Goal: Transaction & Acquisition: Book appointment/travel/reservation

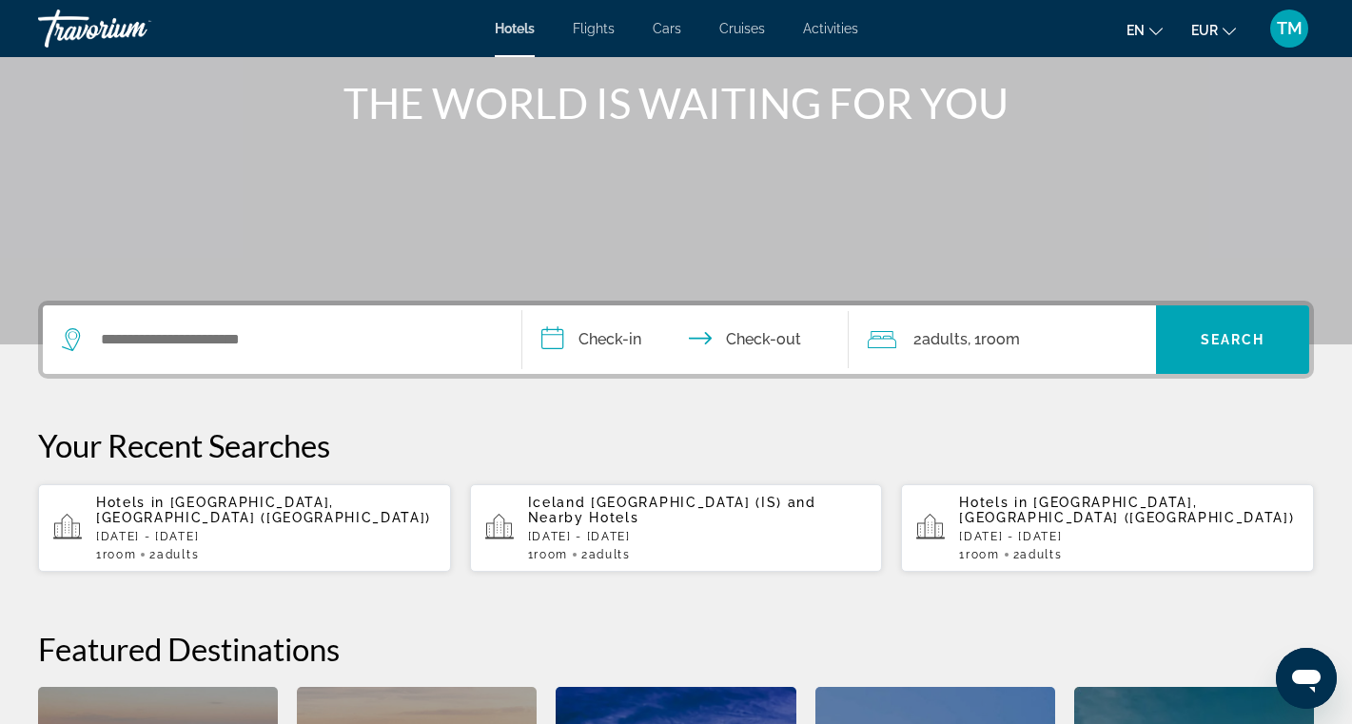
scroll to position [232, 0]
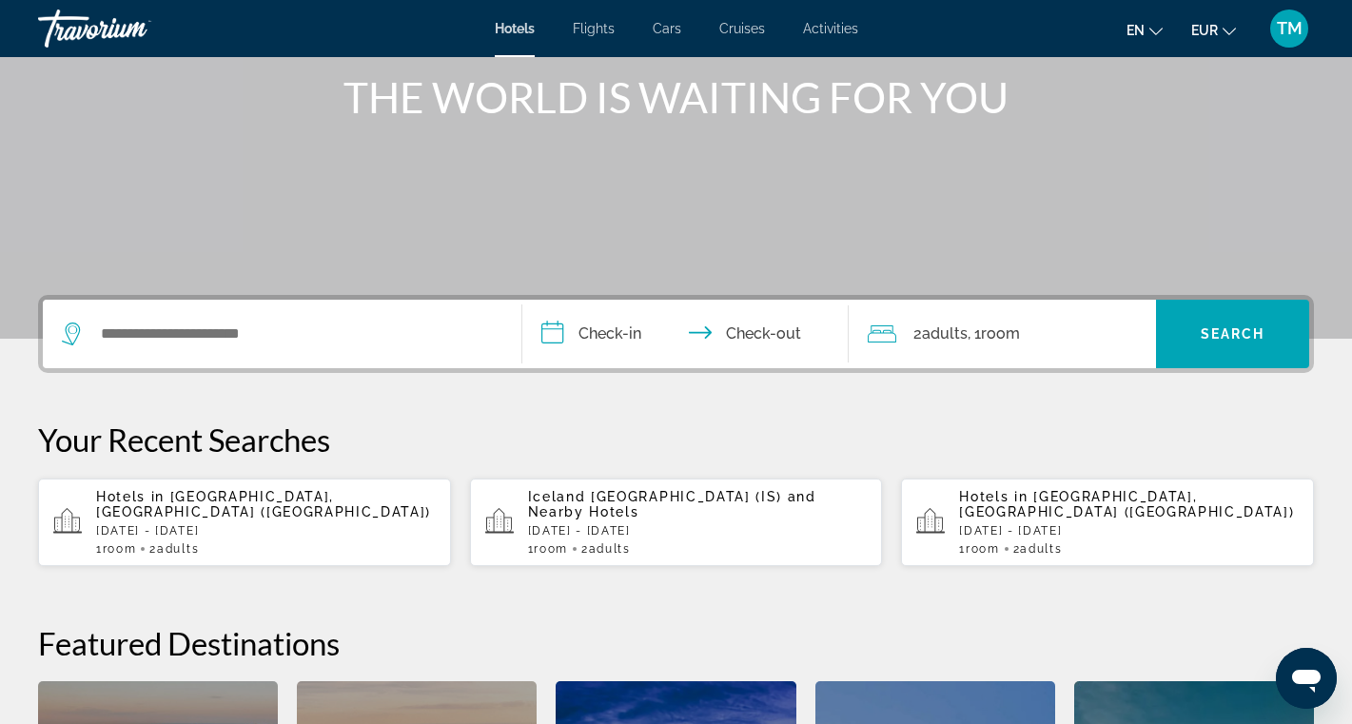
click at [225, 534] on div "Hotels in London, United Kingdom (LON) Fri, 31 Oct - Mon, 03 Nov 1 Room rooms 2…" at bounding box center [266, 522] width 340 height 67
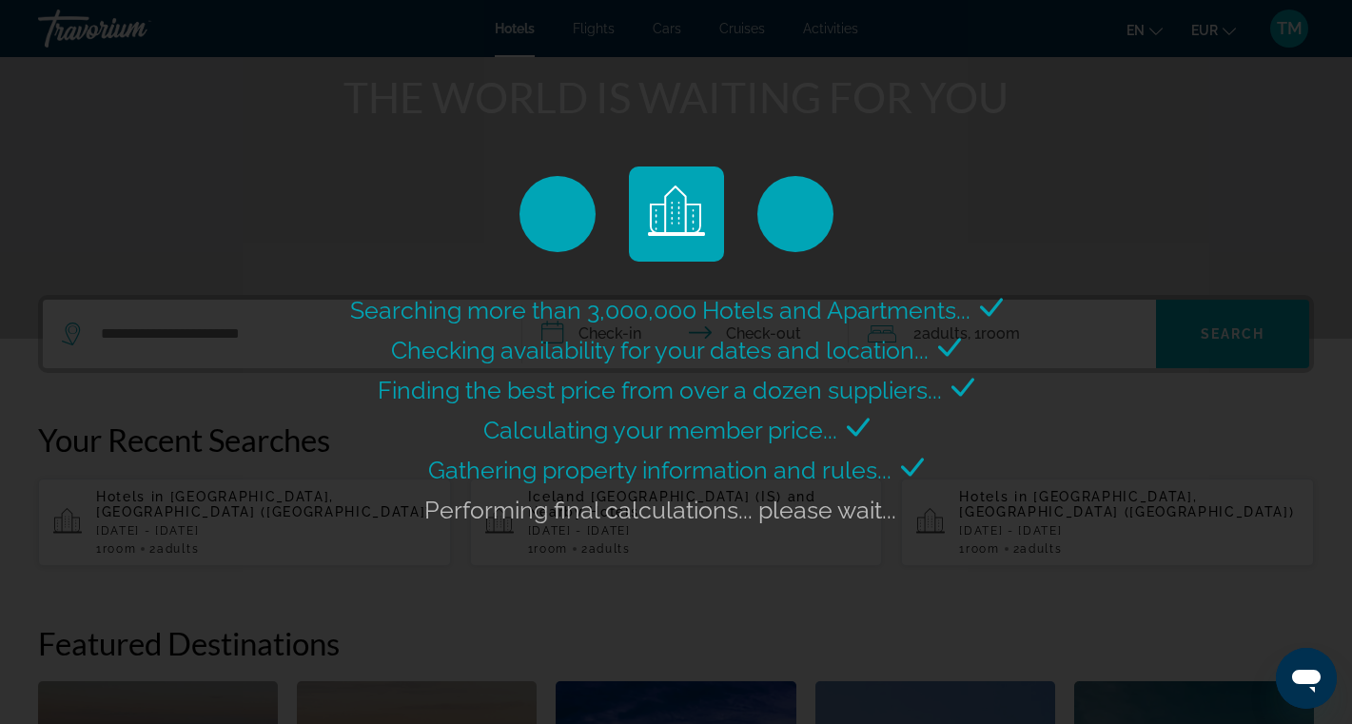
scroll to position [0, 0]
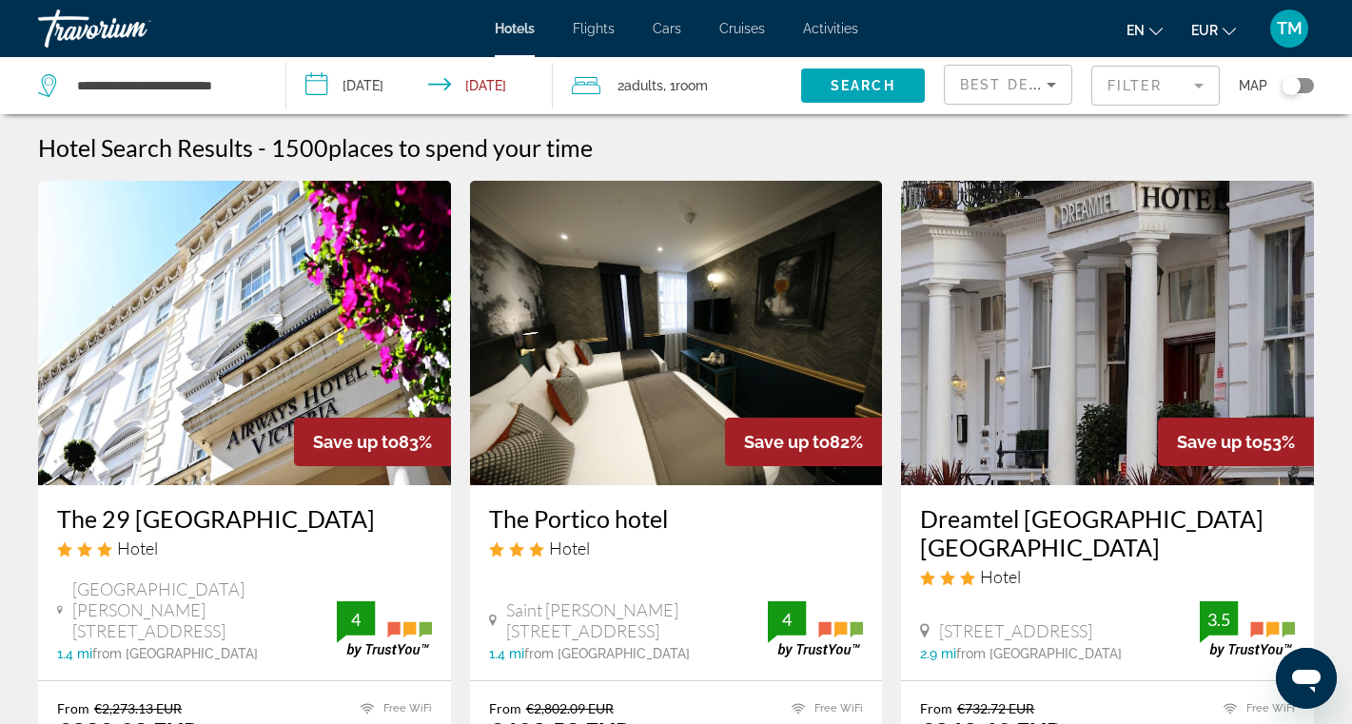
click at [1112, 94] on mat-form-field "Filter" at bounding box center [1155, 86] width 128 height 40
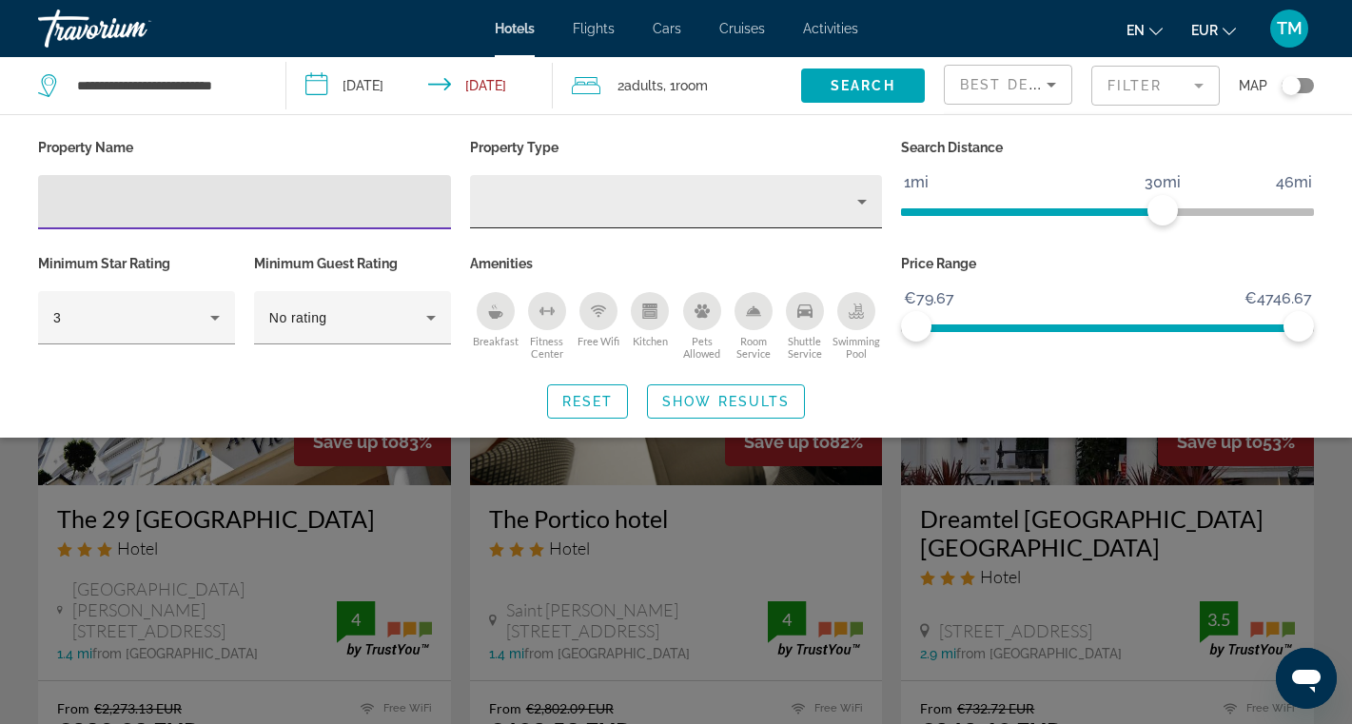
type input "*"
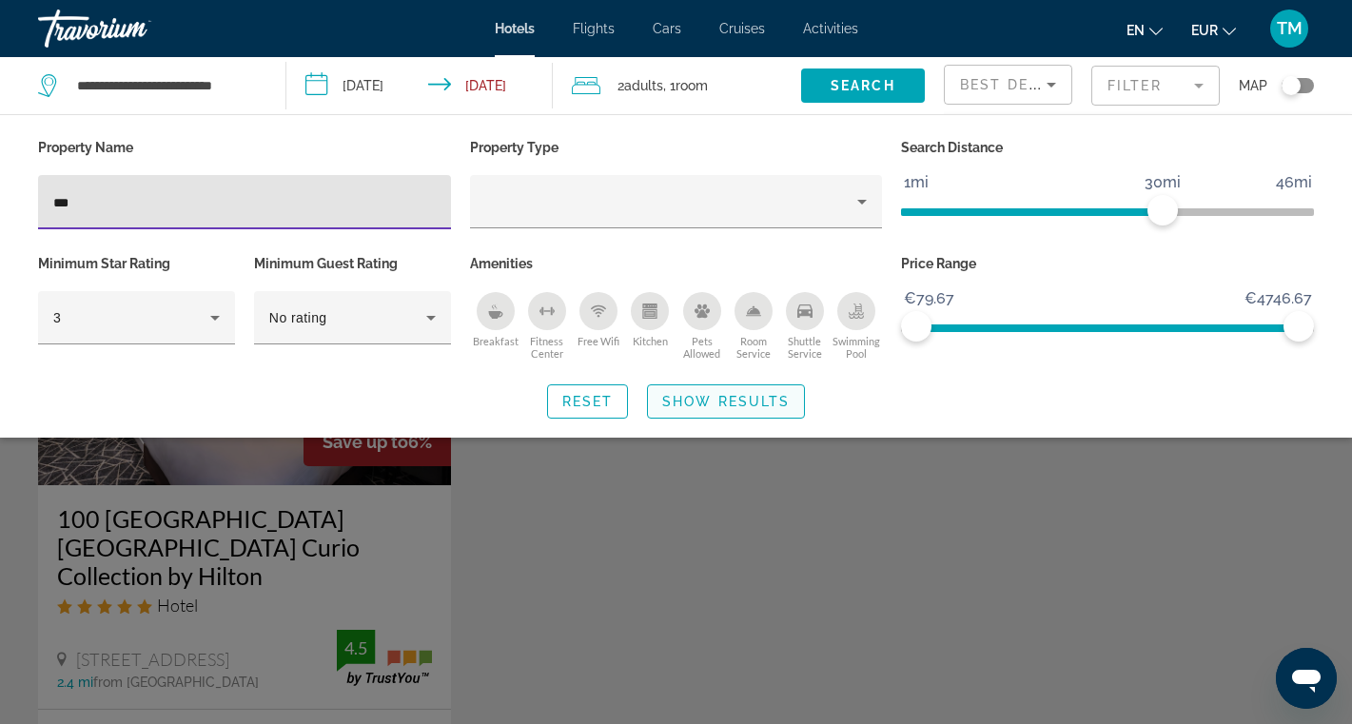
type input "***"
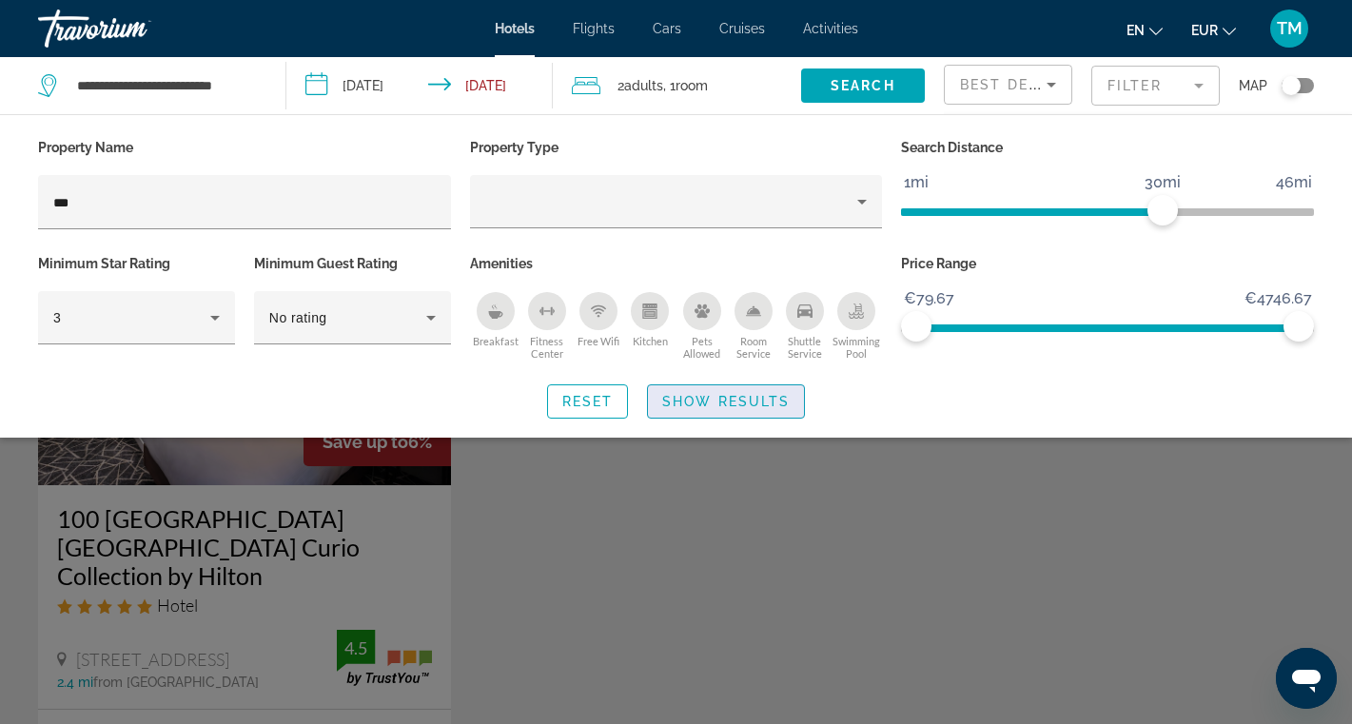
click at [774, 399] on span "Show Results" at bounding box center [726, 401] width 128 height 15
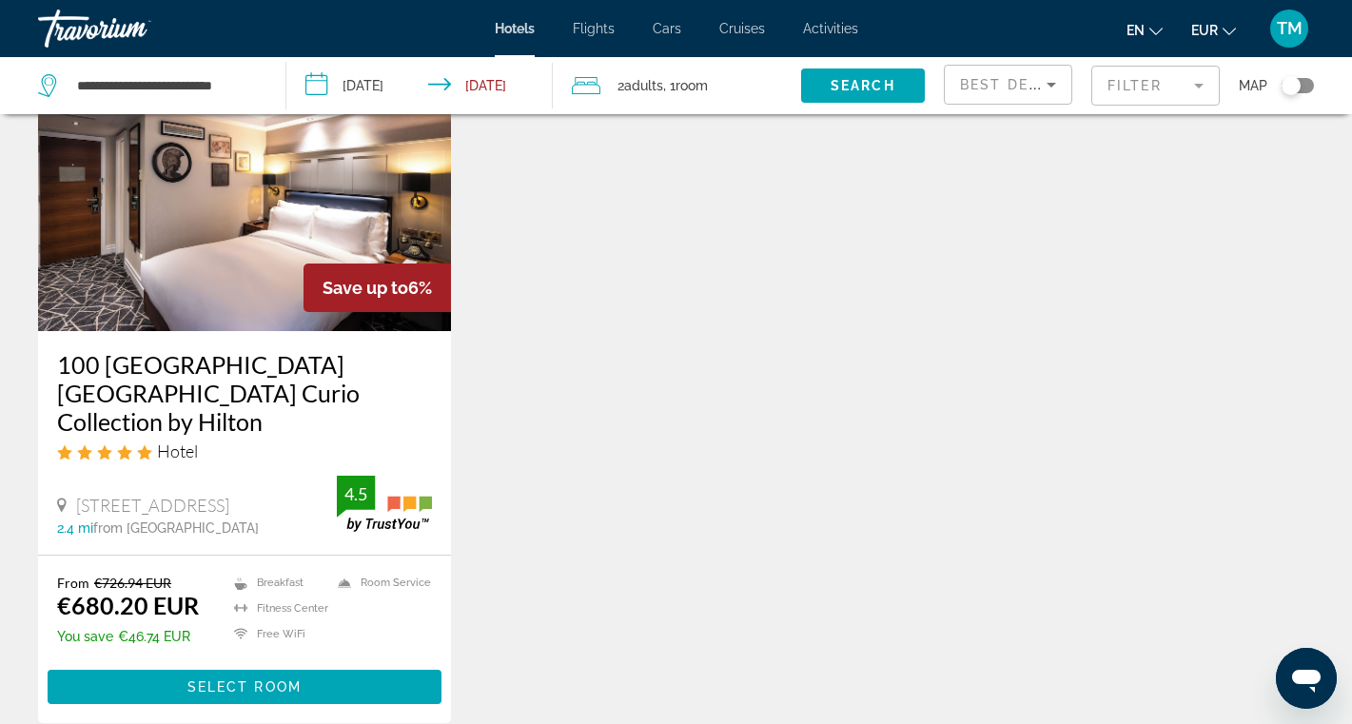
click at [282, 262] on img "Main content" at bounding box center [244, 179] width 413 height 305
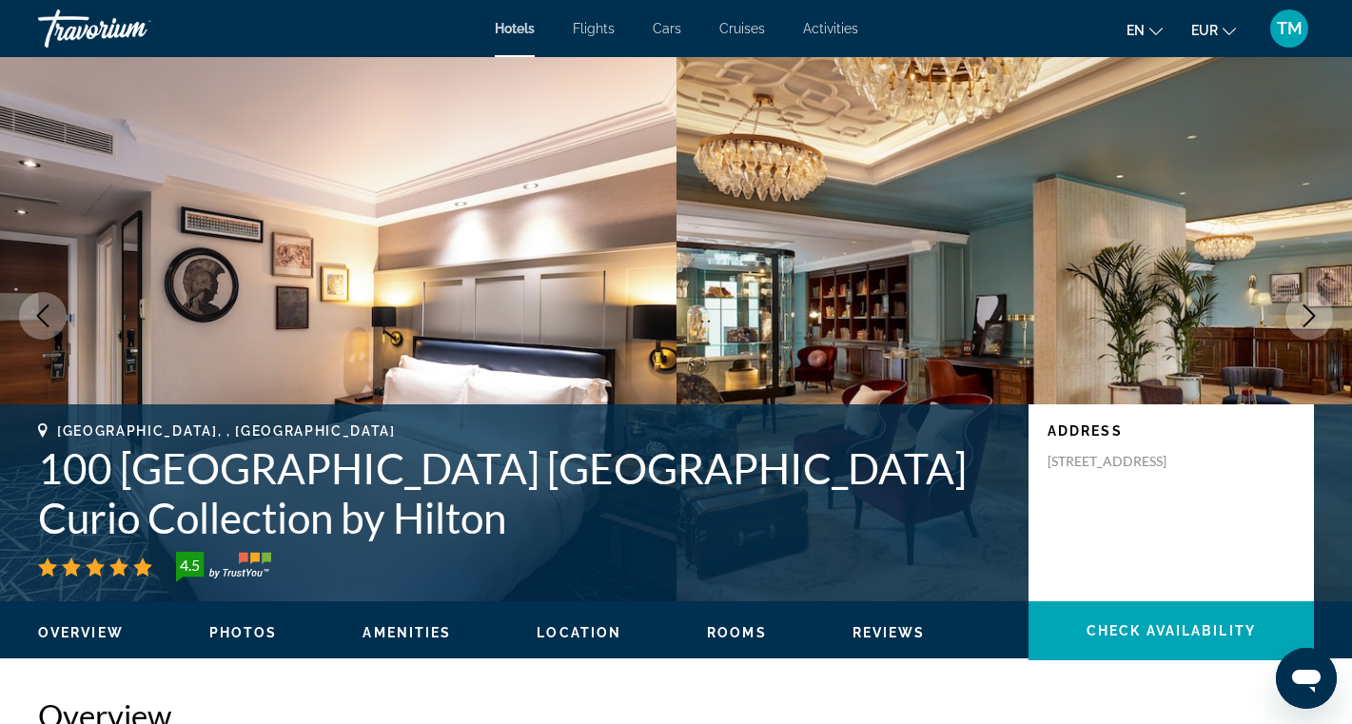
click at [1318, 309] on icon "Next image" at bounding box center [1309, 316] width 23 height 23
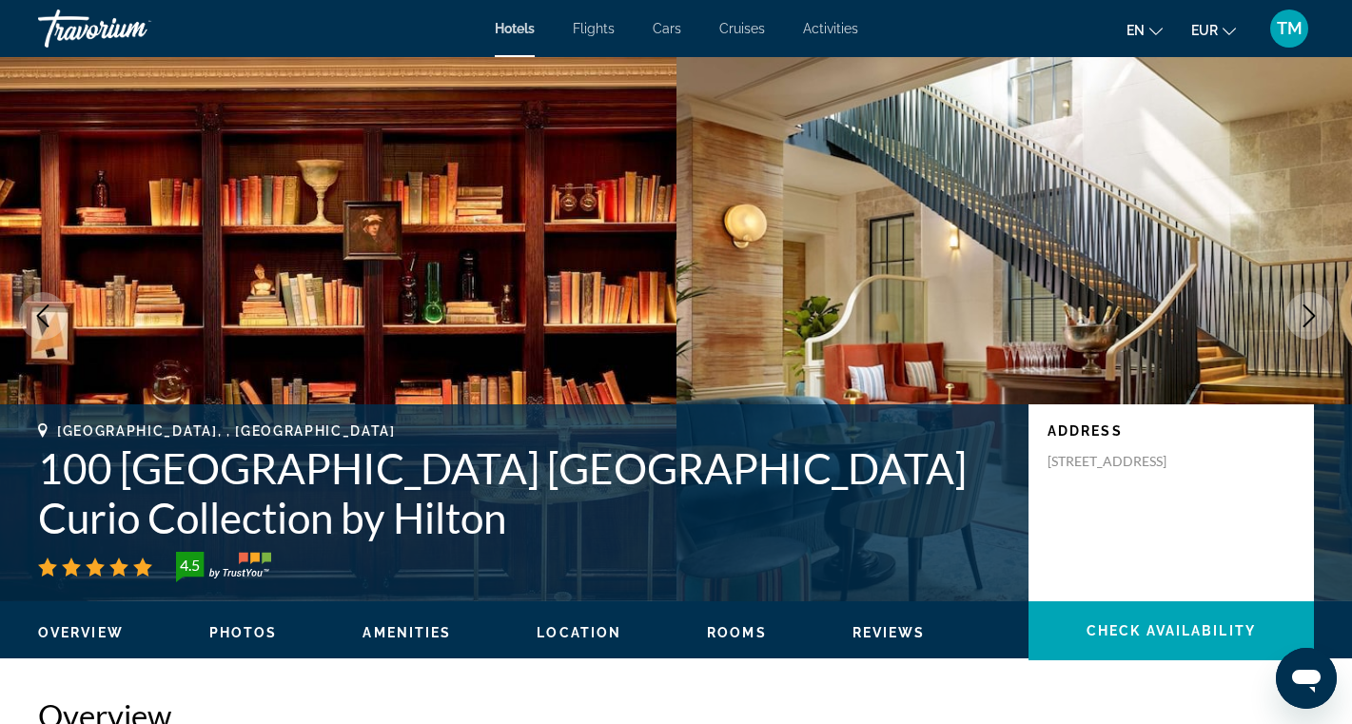
click at [1318, 309] on icon "Next image" at bounding box center [1309, 316] width 23 height 23
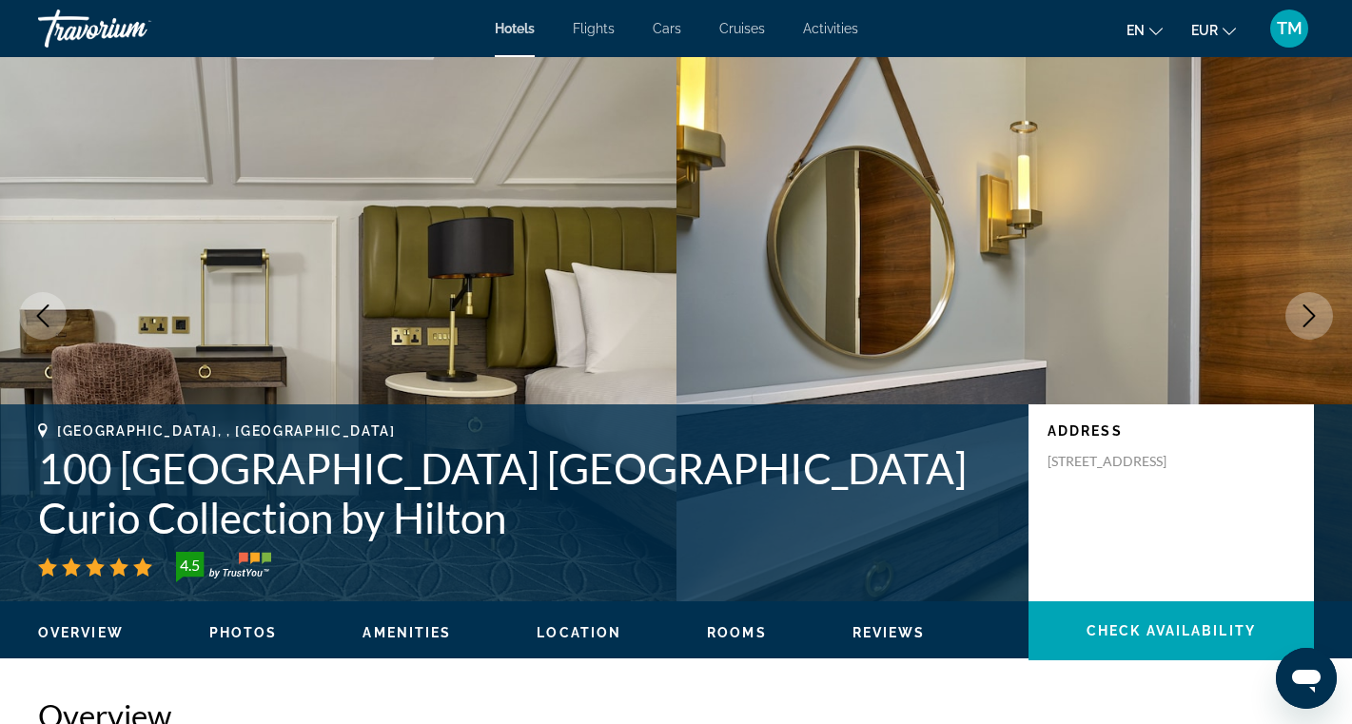
click at [1318, 309] on icon "Next image" at bounding box center [1309, 316] width 23 height 23
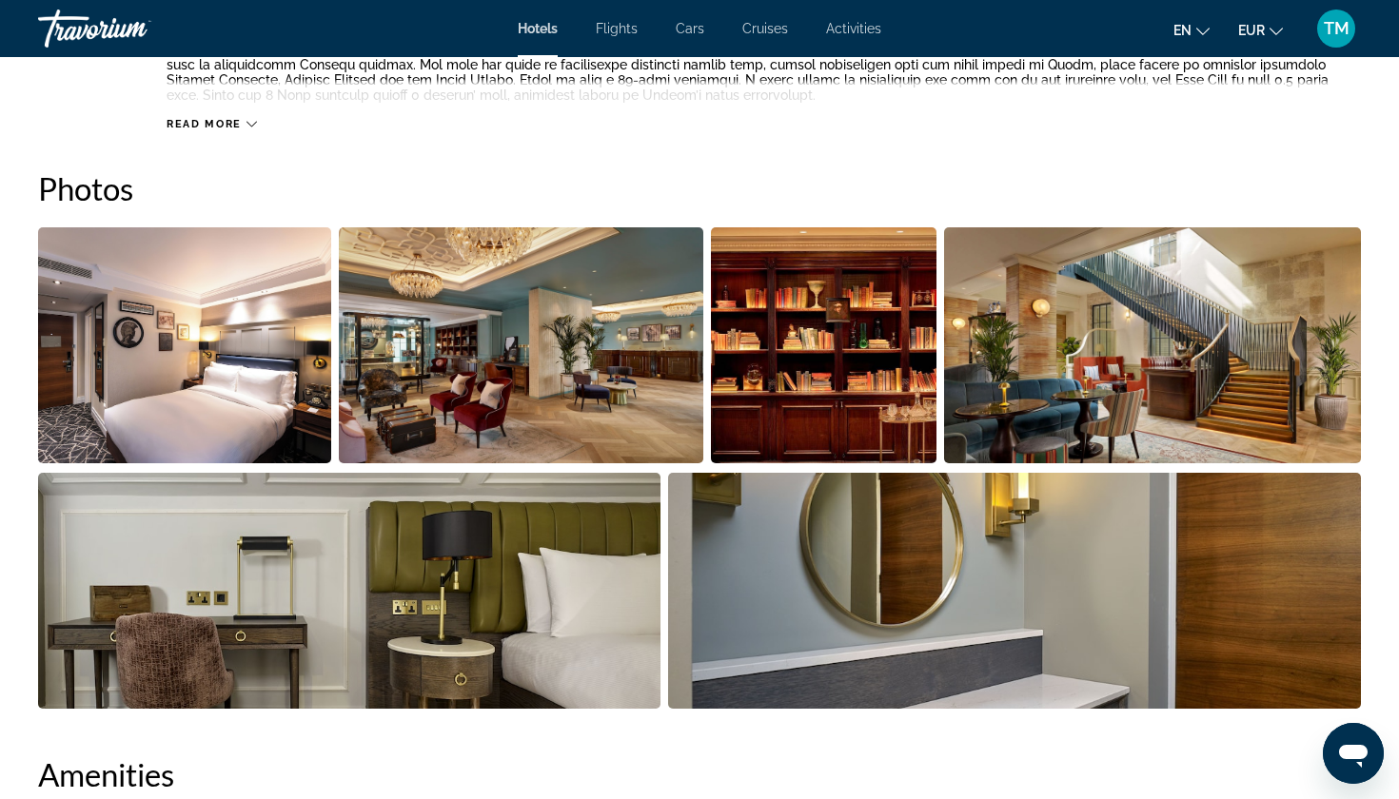
scroll to position [744, 0]
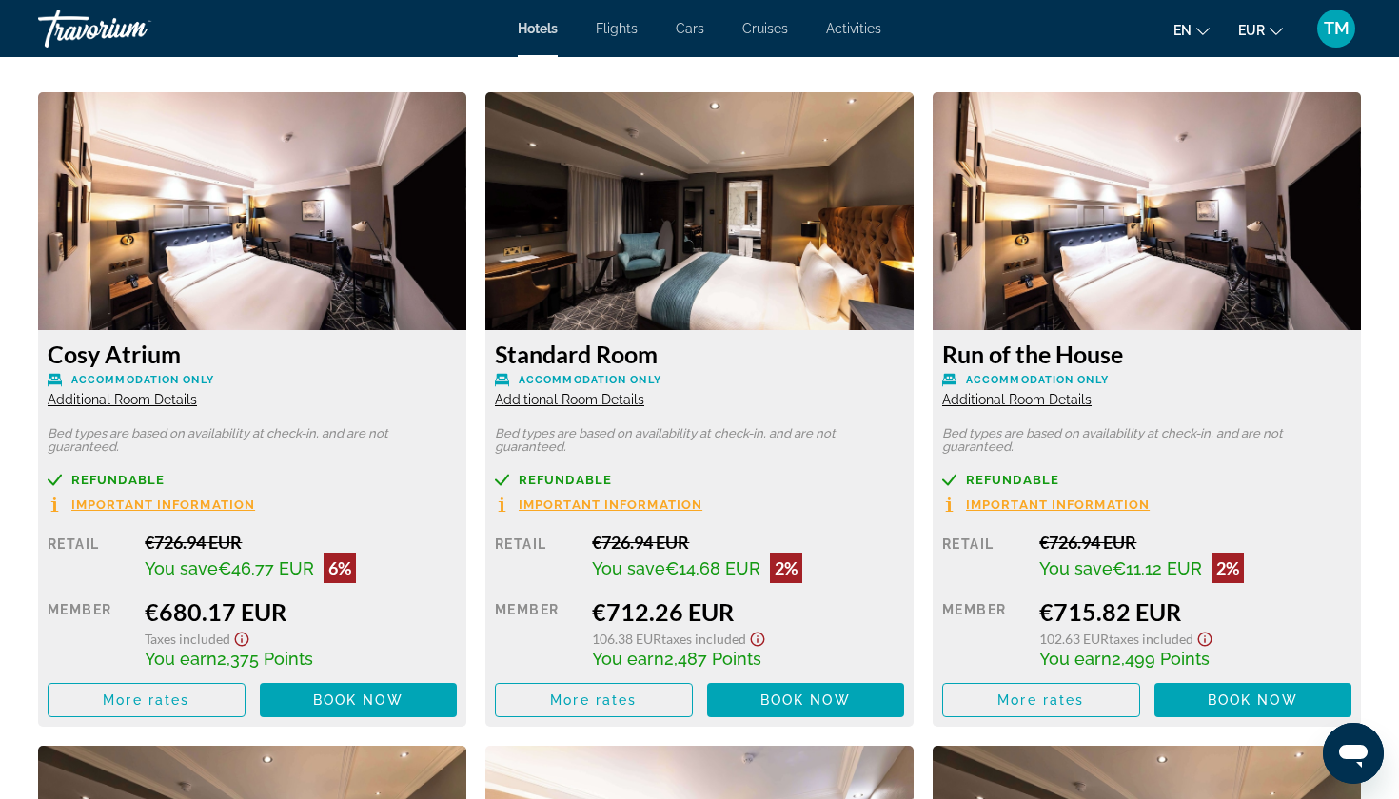
click at [621, 398] on span "Additional Room Details" at bounding box center [569, 399] width 149 height 15
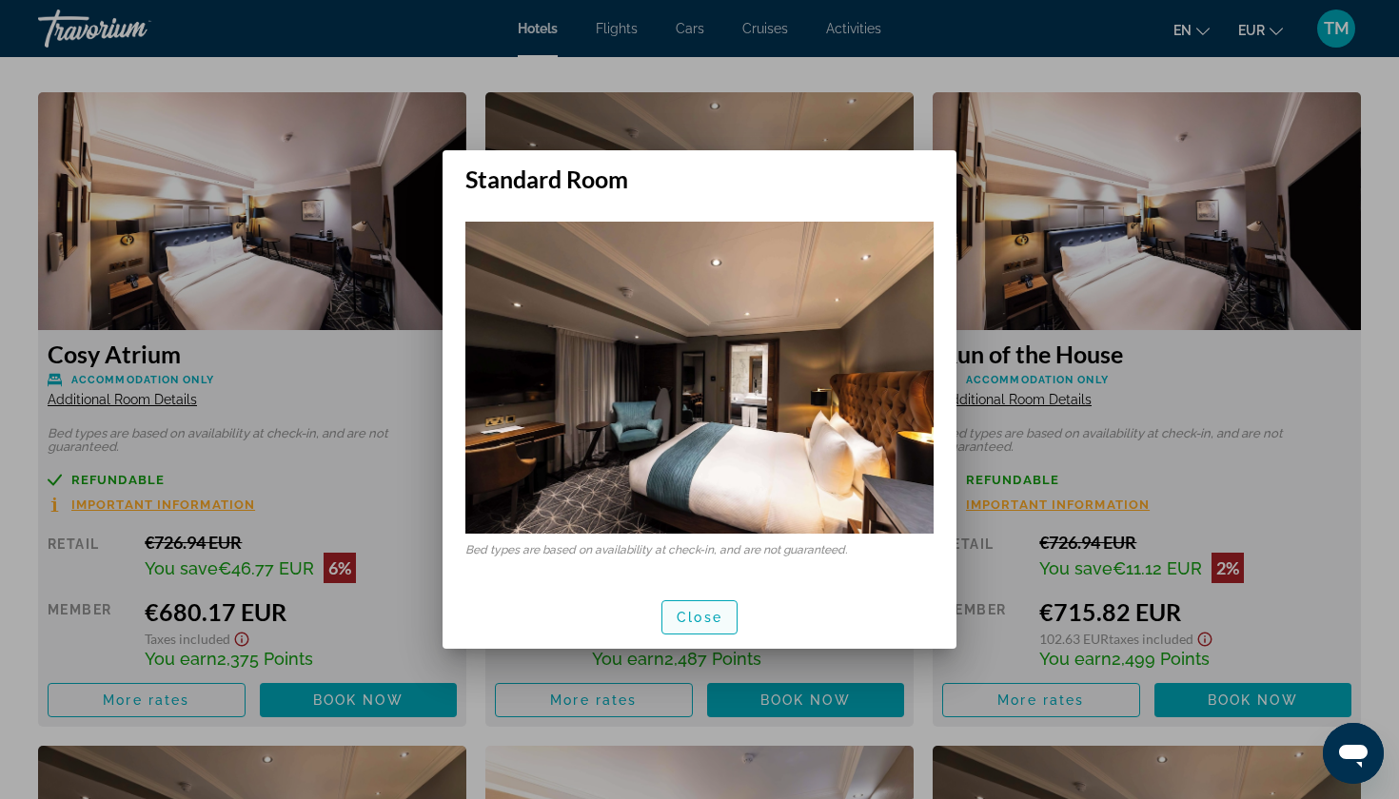
click at [689, 627] on span "button" at bounding box center [699, 618] width 74 height 46
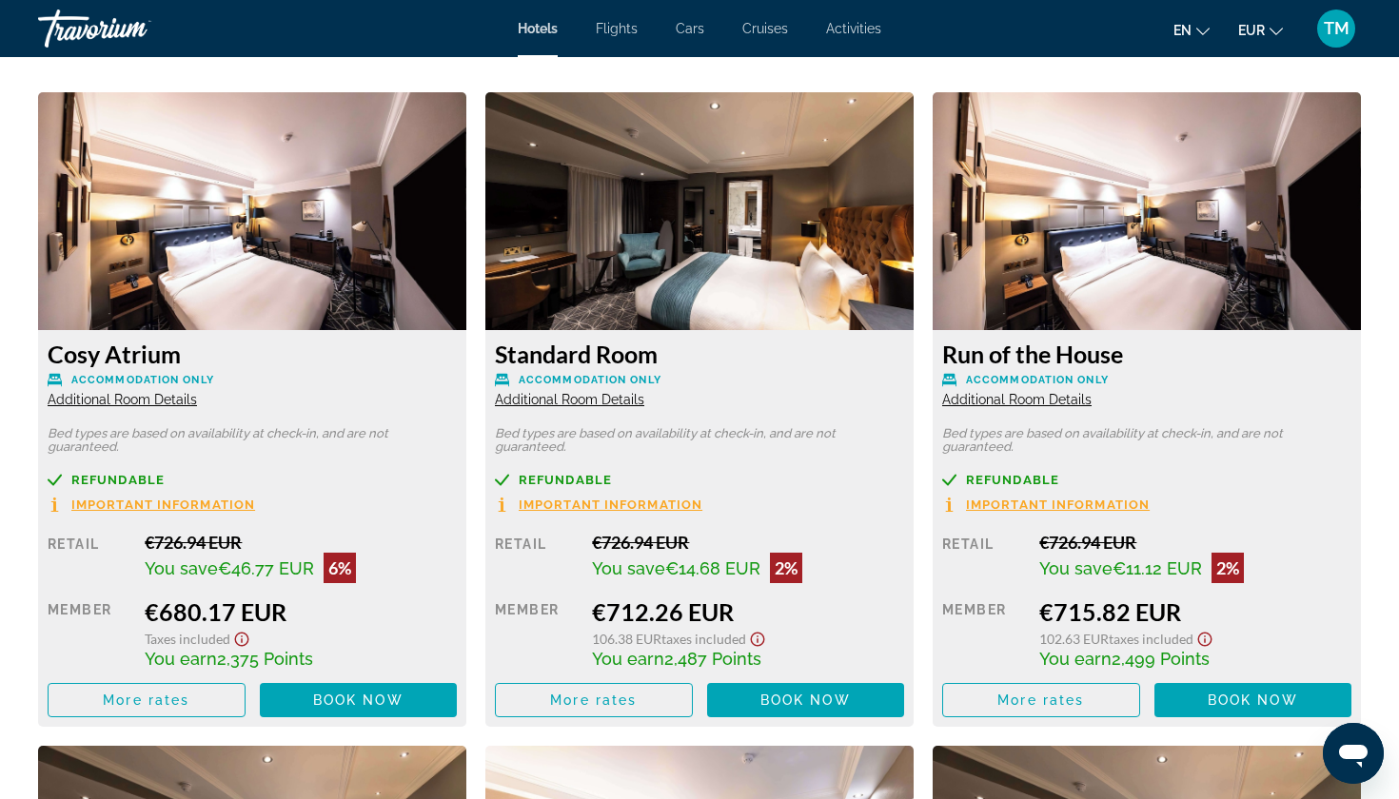
scroll to position [2575, 0]
click at [184, 401] on span "Additional Room Details" at bounding box center [122, 399] width 149 height 15
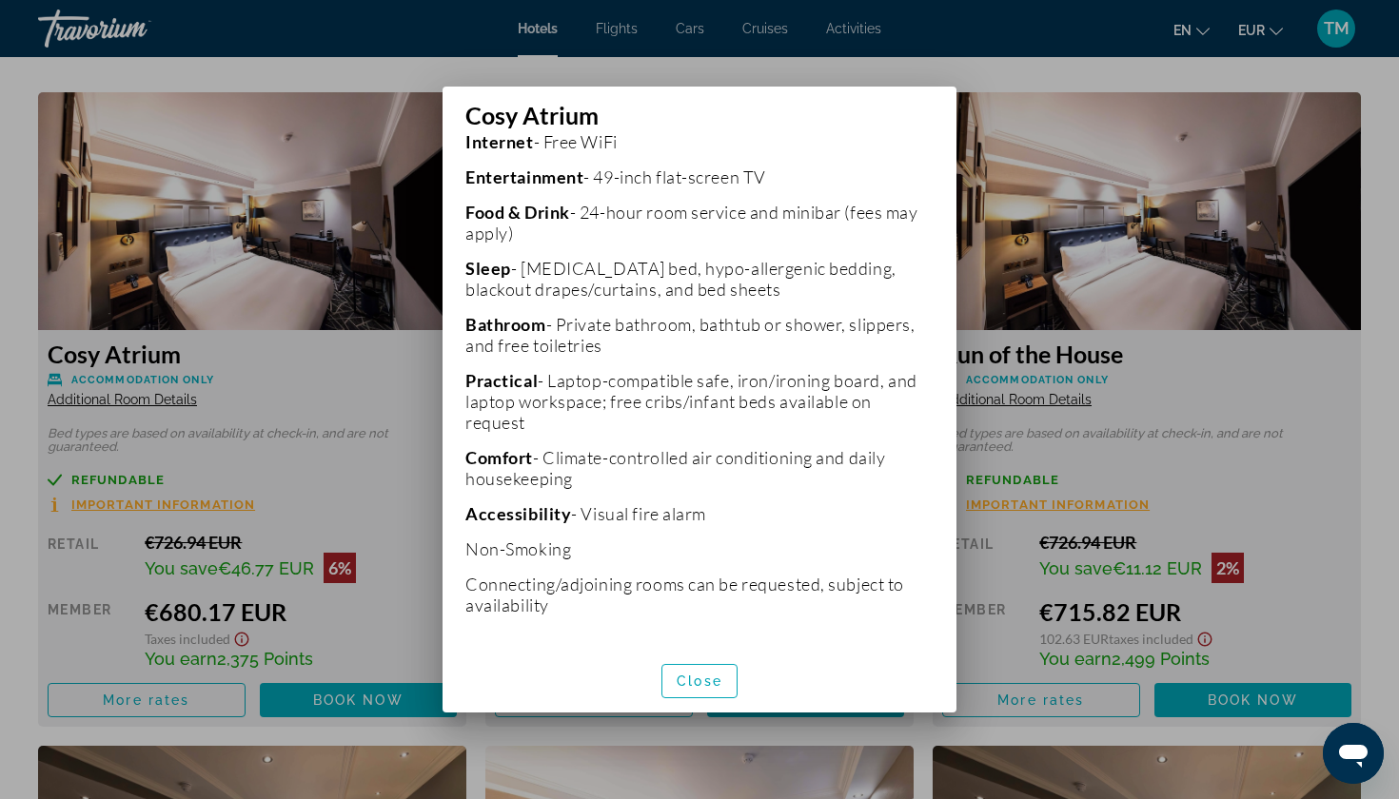
scroll to position [0, 0]
click at [723, 680] on span "button" at bounding box center [699, 681] width 74 height 46
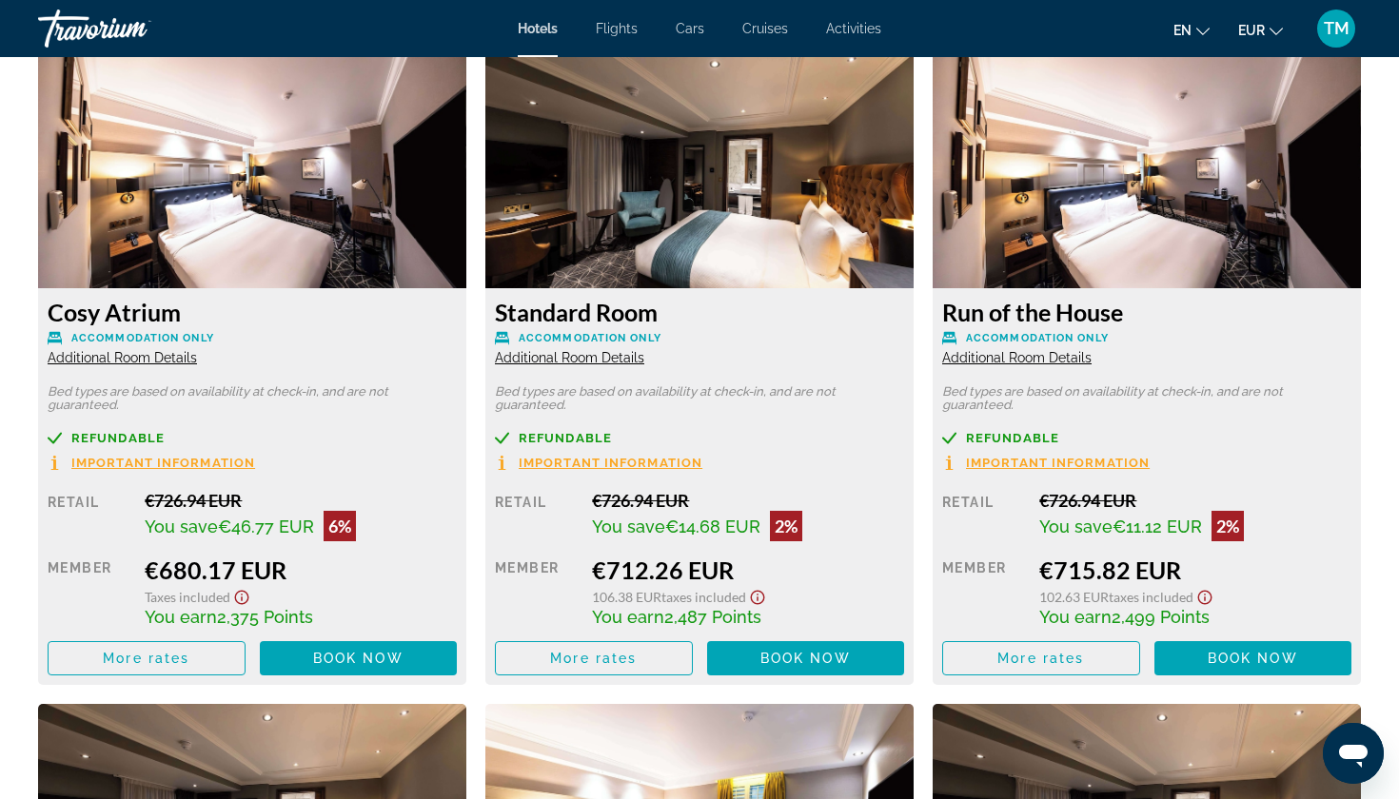
click at [1006, 361] on span "Additional Room Details" at bounding box center [1016, 357] width 149 height 15
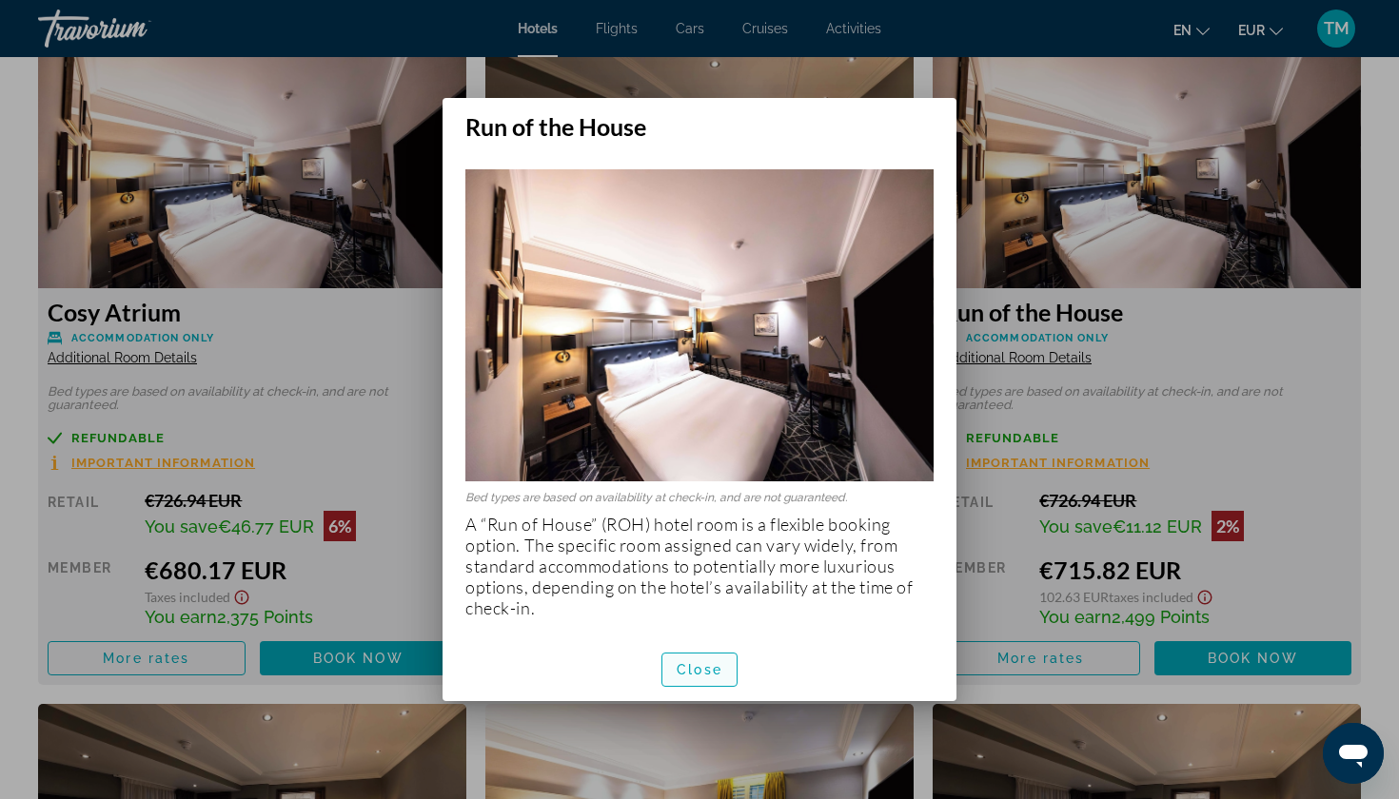
click at [721, 673] on span "Close" at bounding box center [700, 669] width 46 height 15
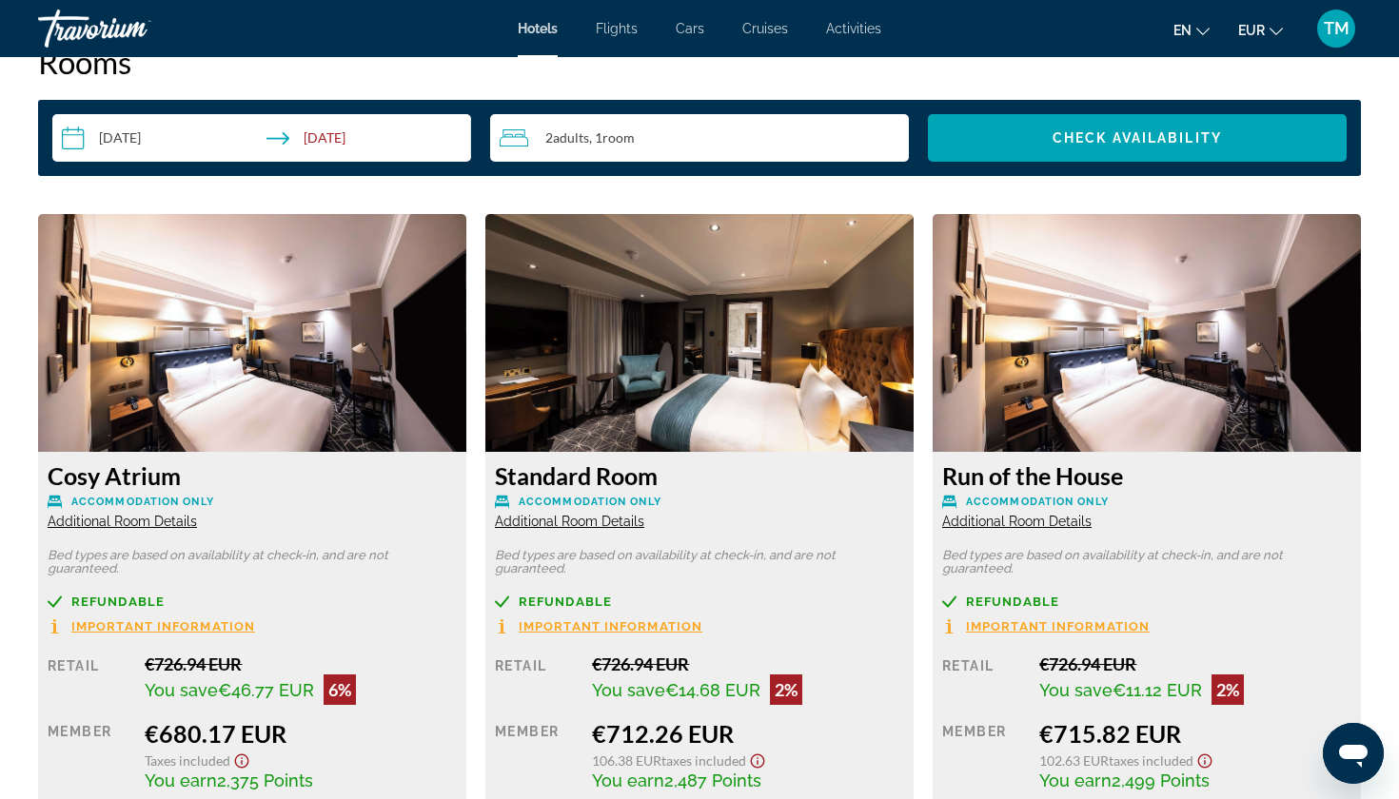
click at [304, 357] on img "Main content" at bounding box center [252, 333] width 428 height 238
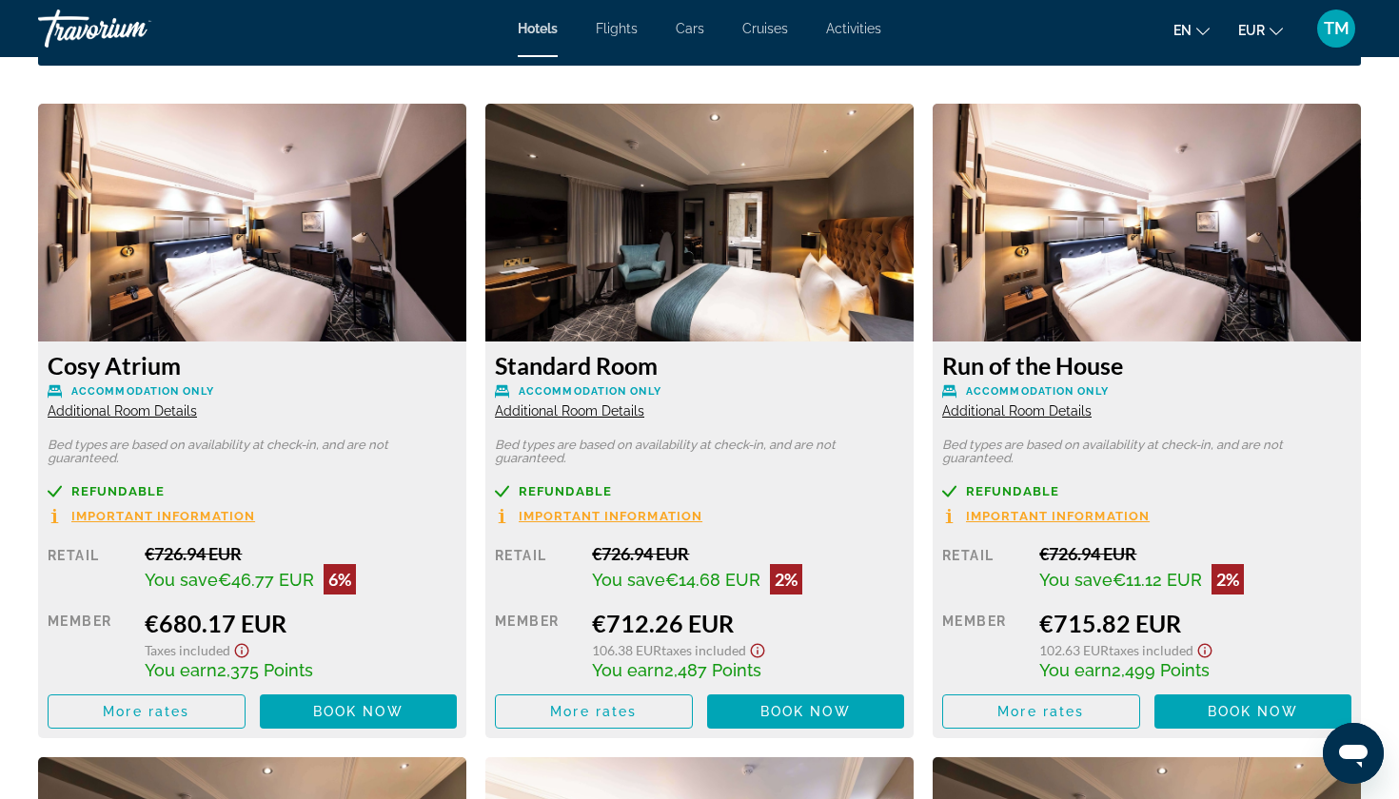
scroll to position [2566, 0]
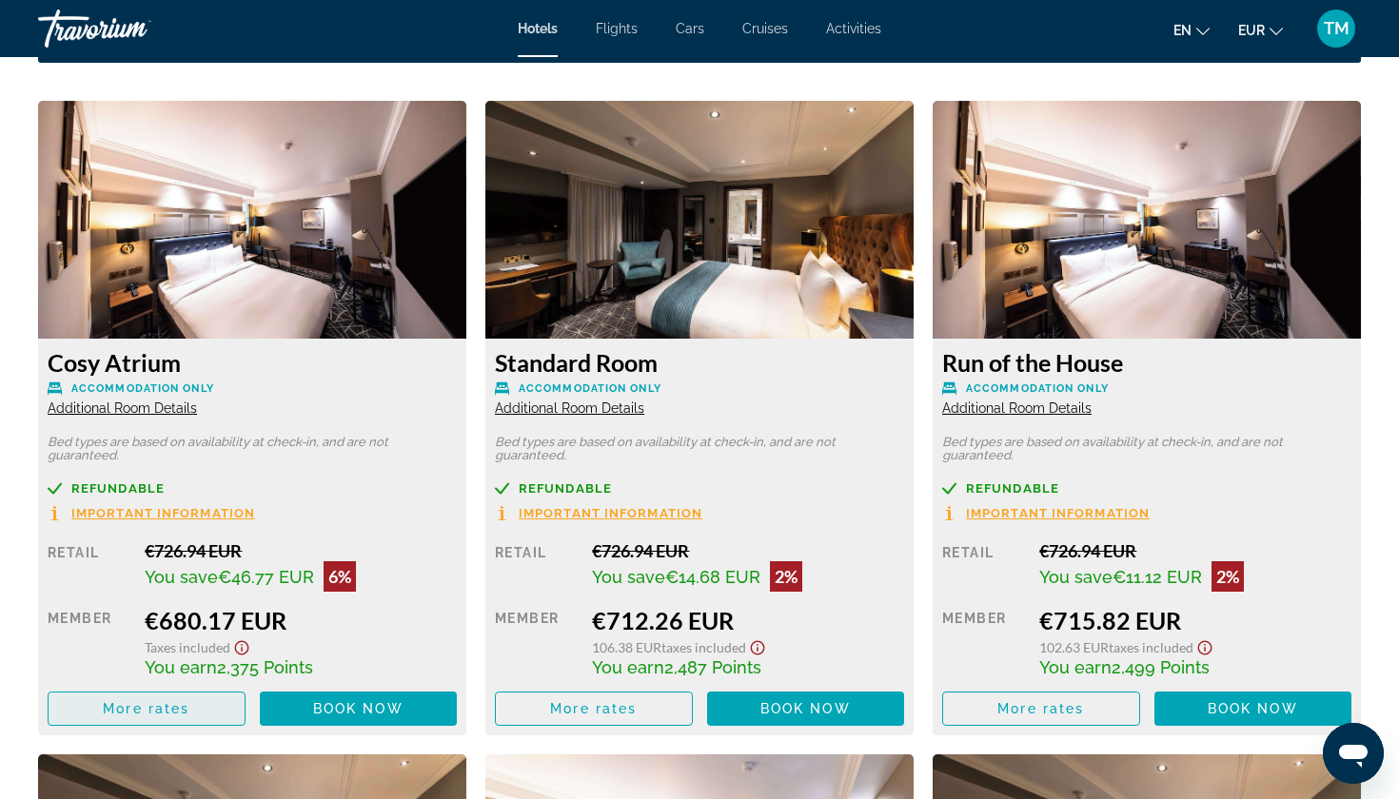
click at [181, 712] on span "More rates" at bounding box center [146, 708] width 87 height 15
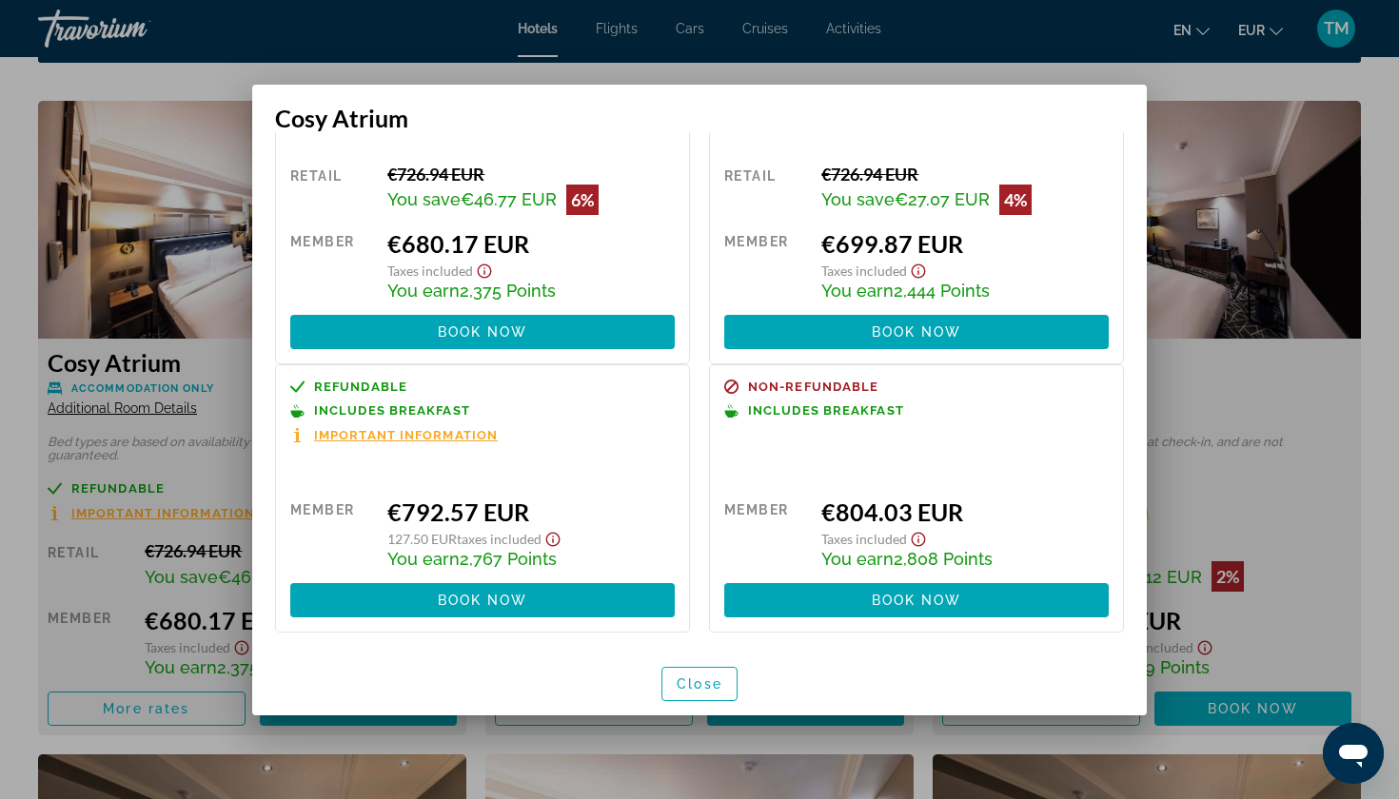
scroll to position [116, 0]
click at [472, 593] on span "Book now" at bounding box center [483, 600] width 90 height 15
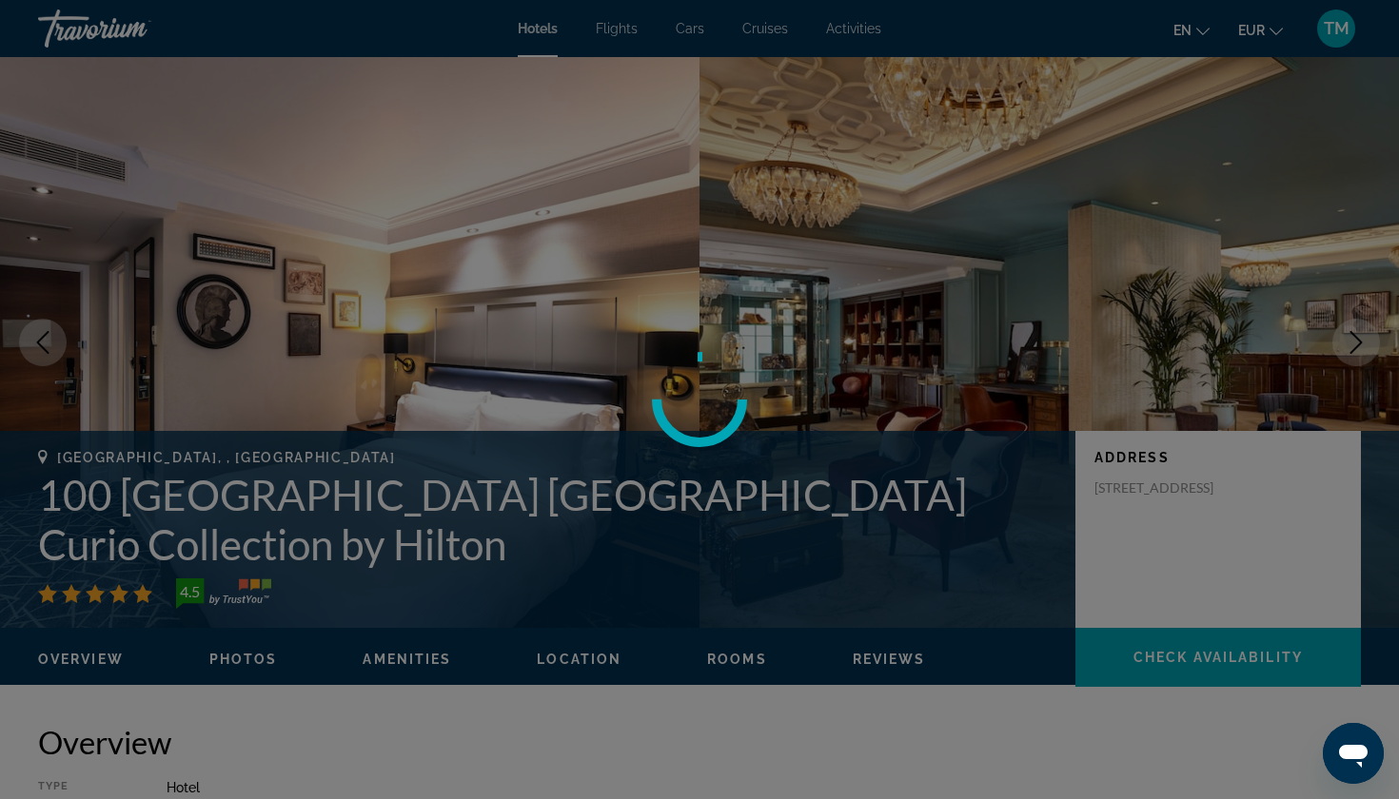
scroll to position [2566, 0]
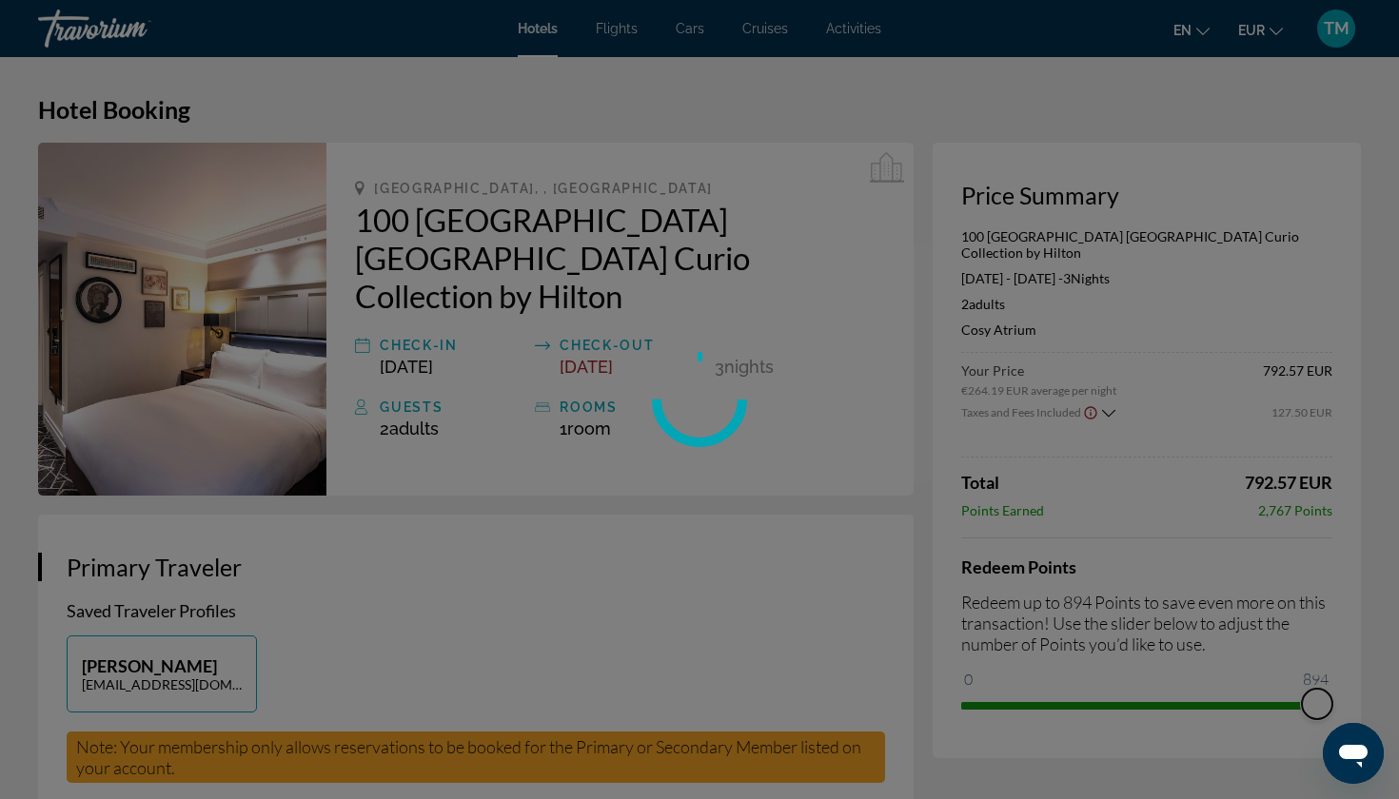
drag, startPoint x: 977, startPoint y: 681, endPoint x: 1363, endPoint y: 683, distance: 385.4
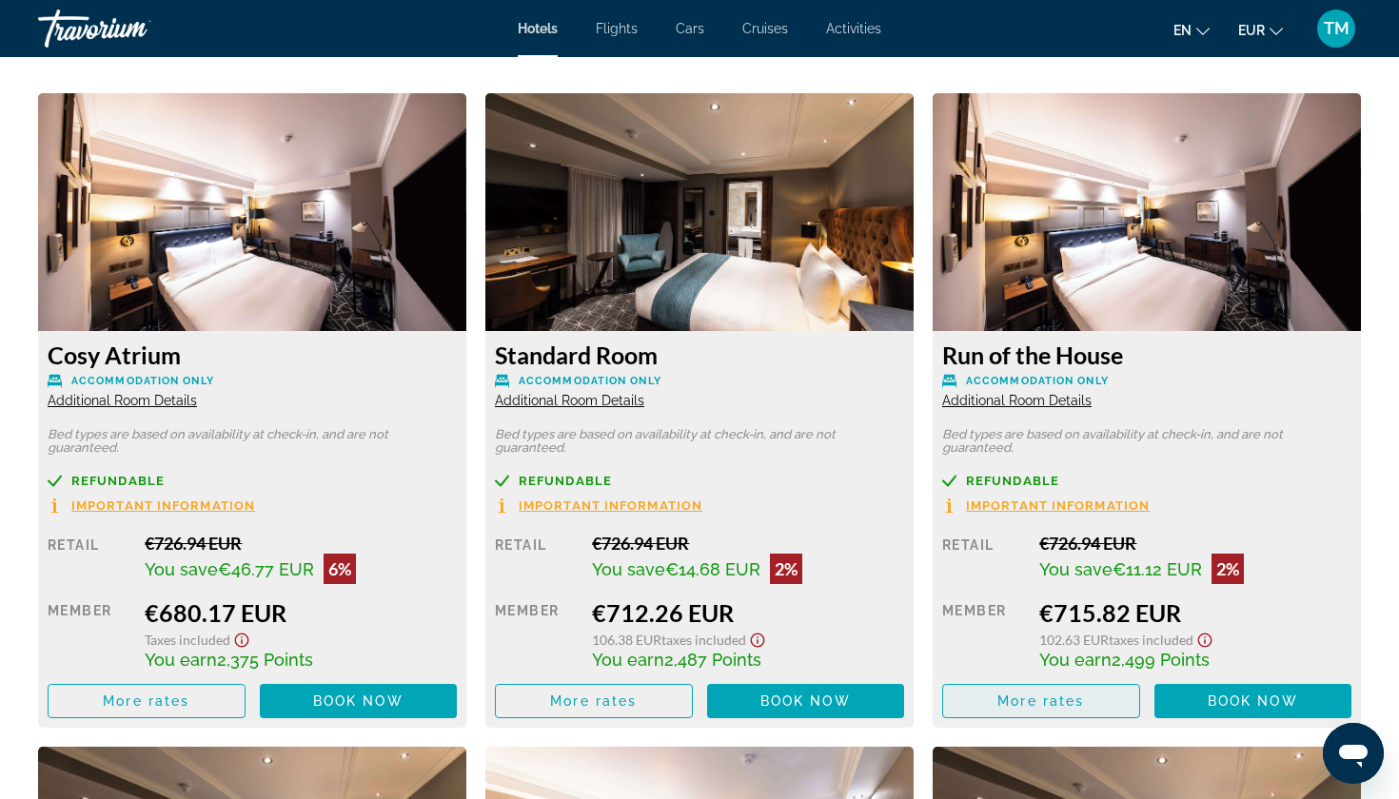
click at [1009, 704] on span "More rates" at bounding box center [1040, 701] width 87 height 15
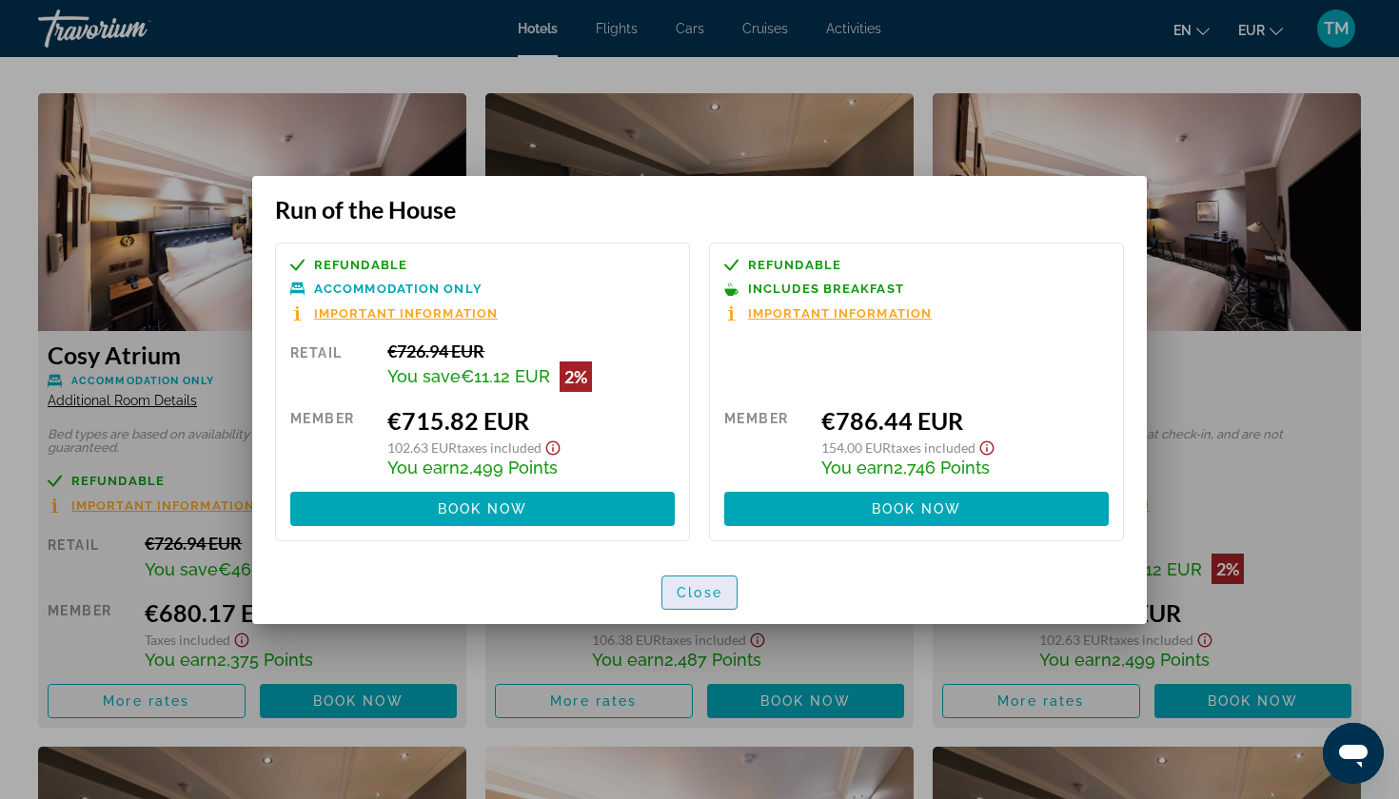
click at [724, 575] on span "button" at bounding box center [699, 593] width 74 height 46
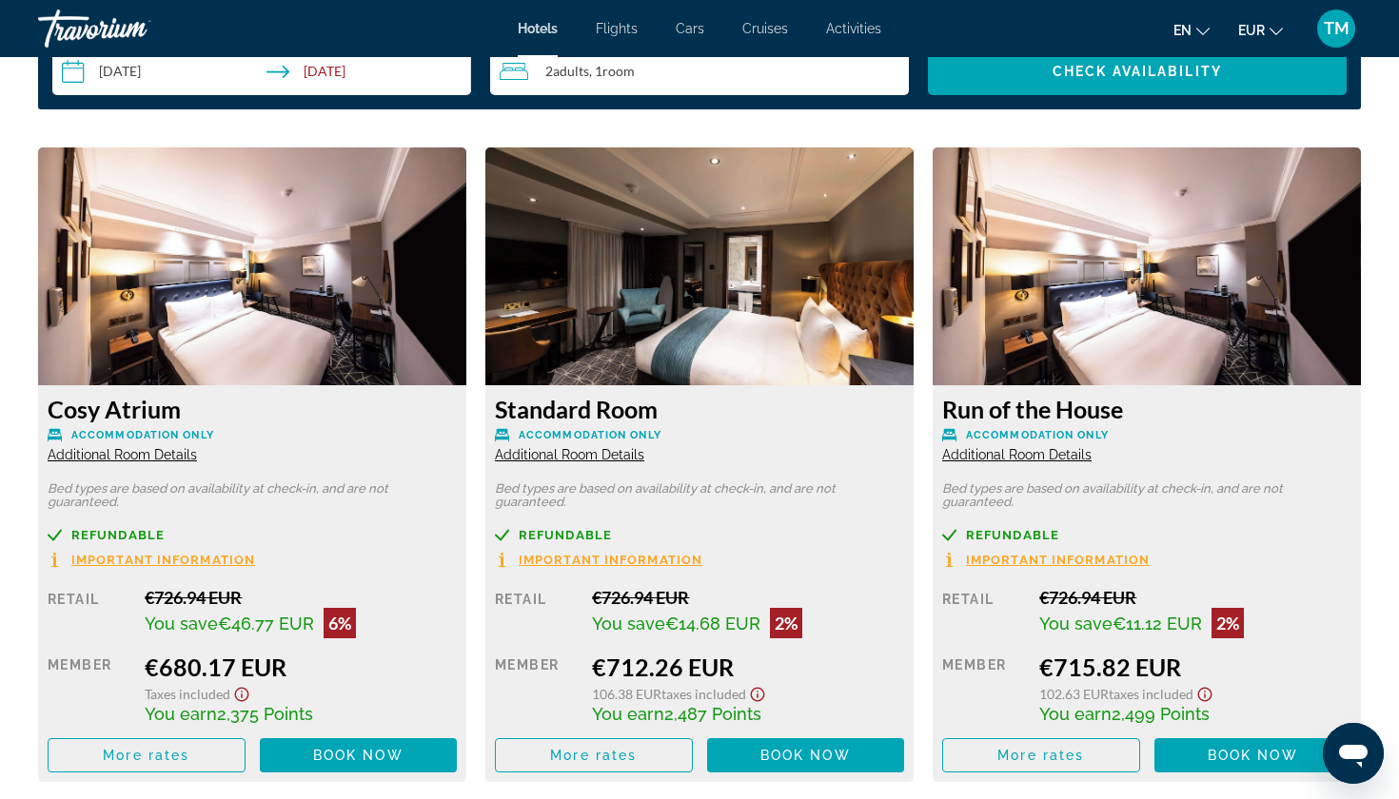
scroll to position [2526, 0]
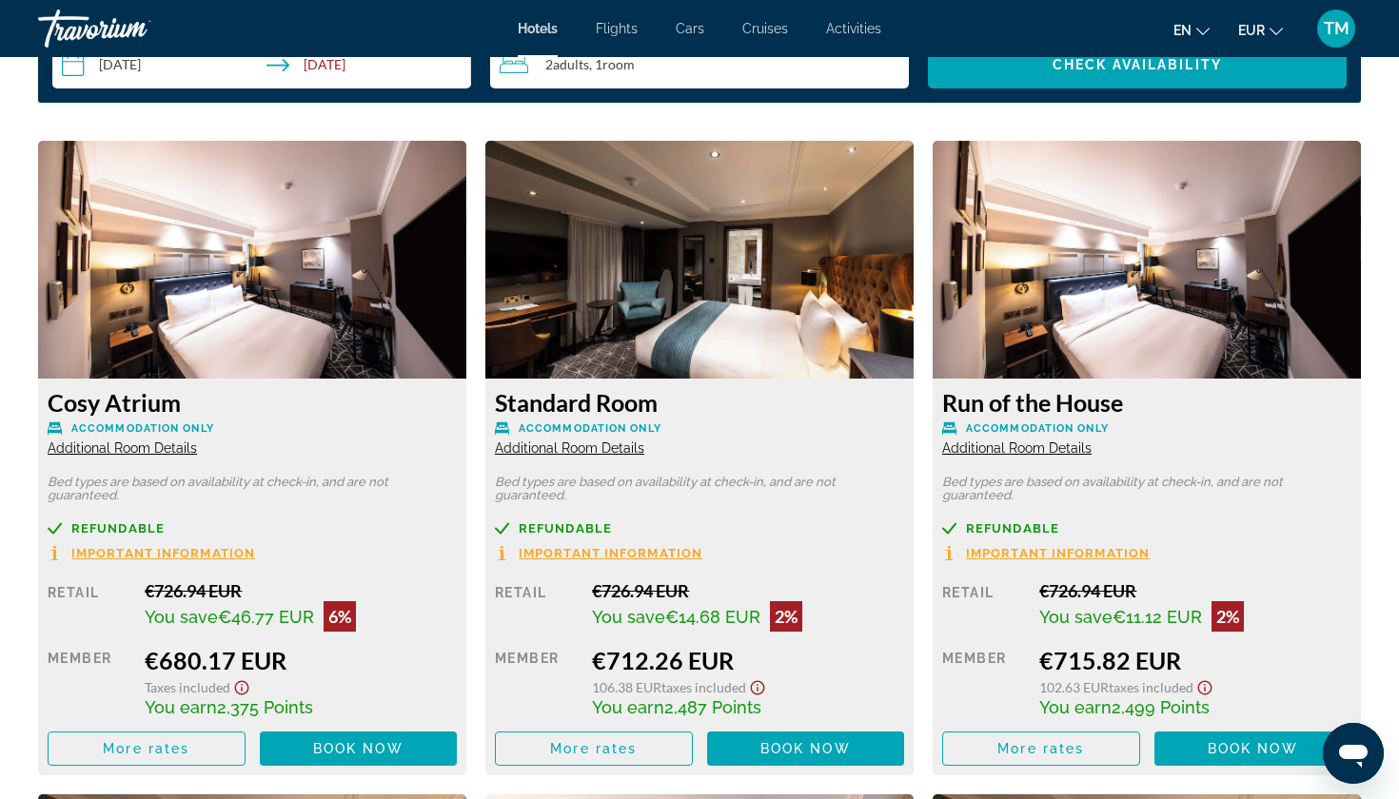
click at [153, 452] on span "Additional Room Details" at bounding box center [122, 448] width 149 height 15
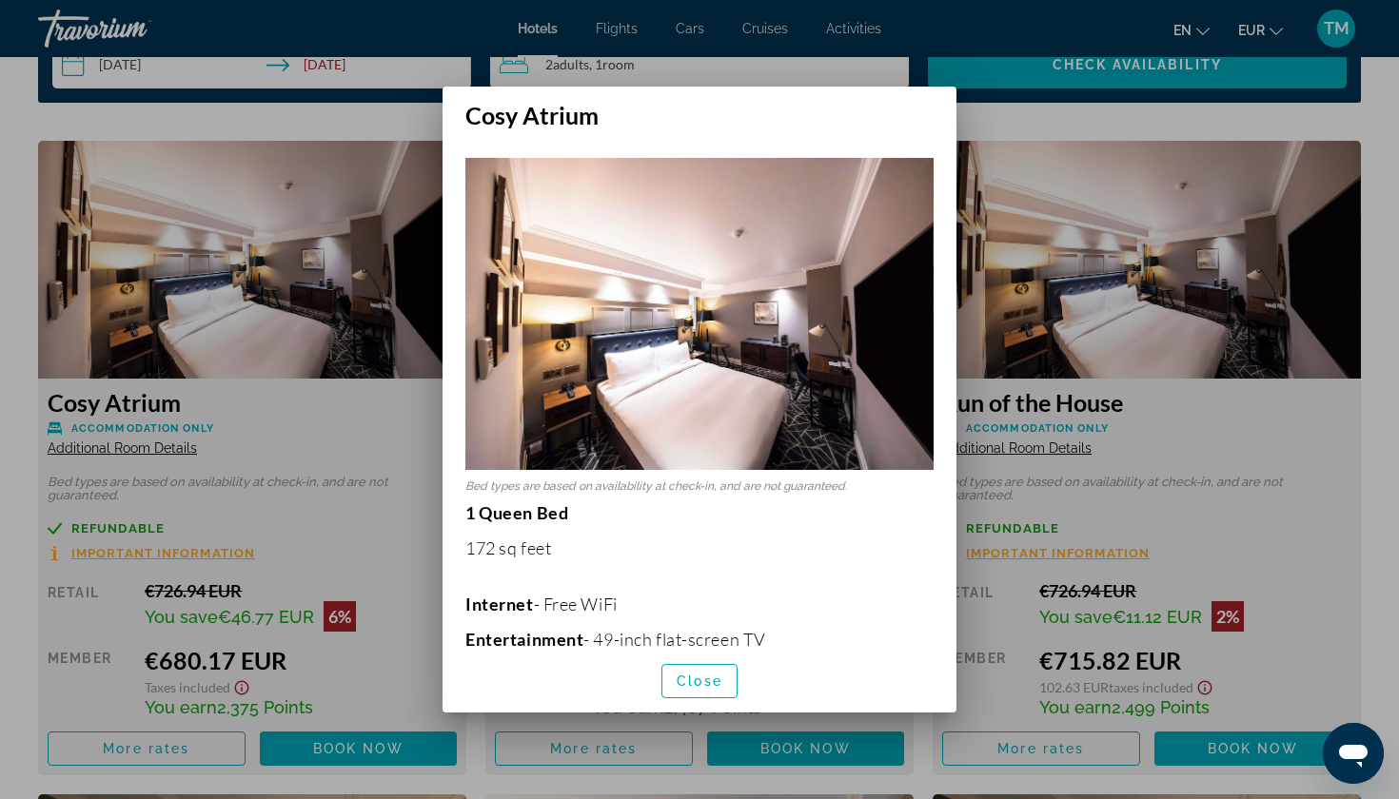
click at [717, 348] on img at bounding box center [699, 314] width 468 height 312
click at [701, 679] on span "Close" at bounding box center [700, 681] width 46 height 15
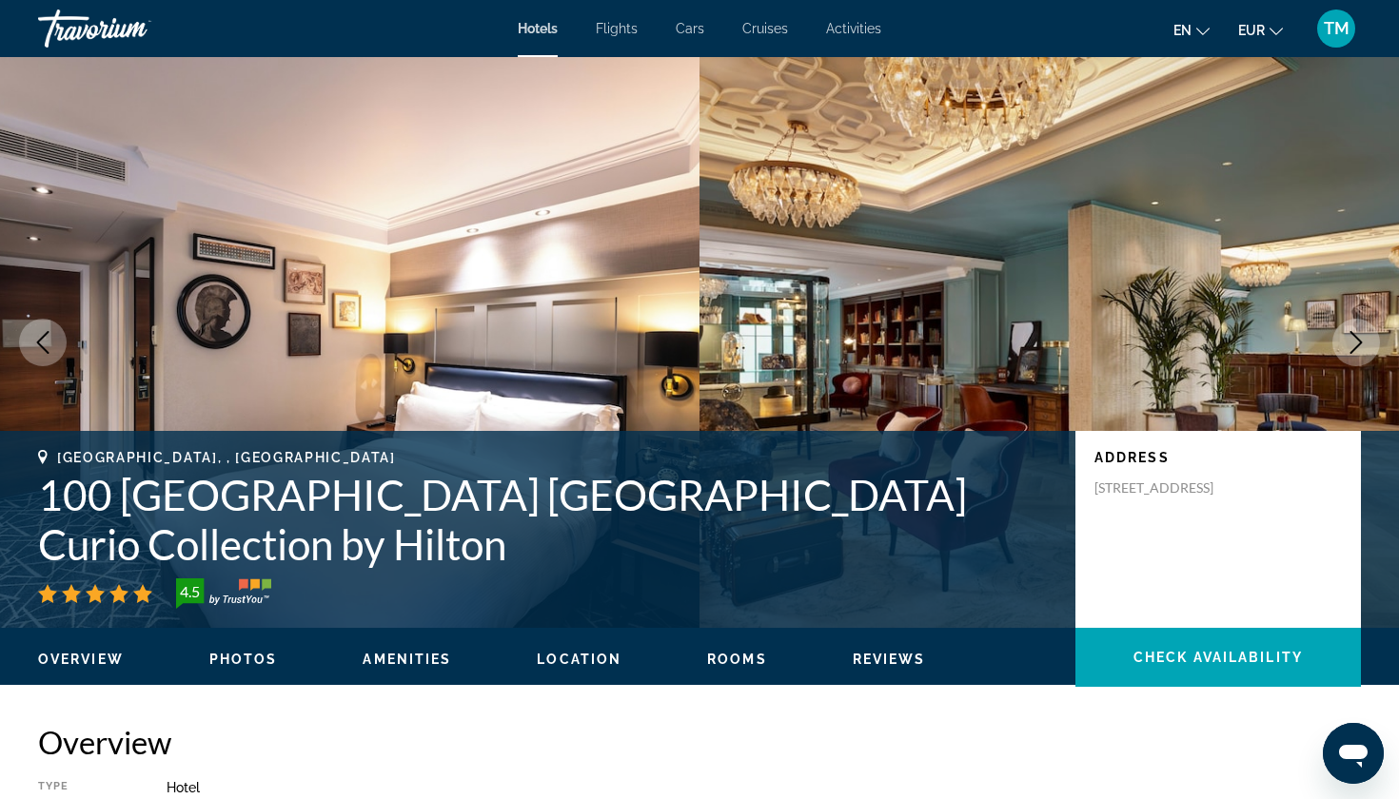
scroll to position [2526, 0]
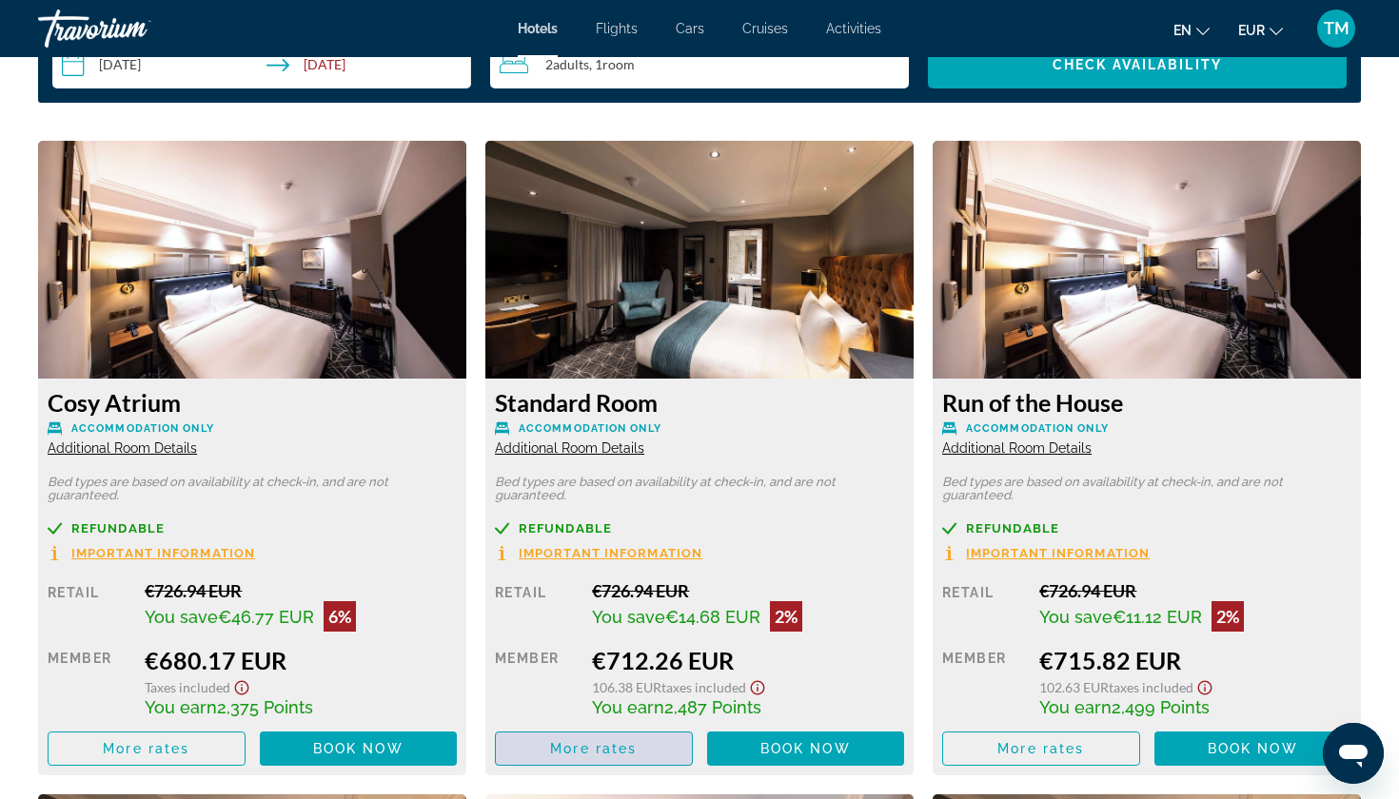
click at [530, 751] on span "Main content" at bounding box center [594, 749] width 196 height 46
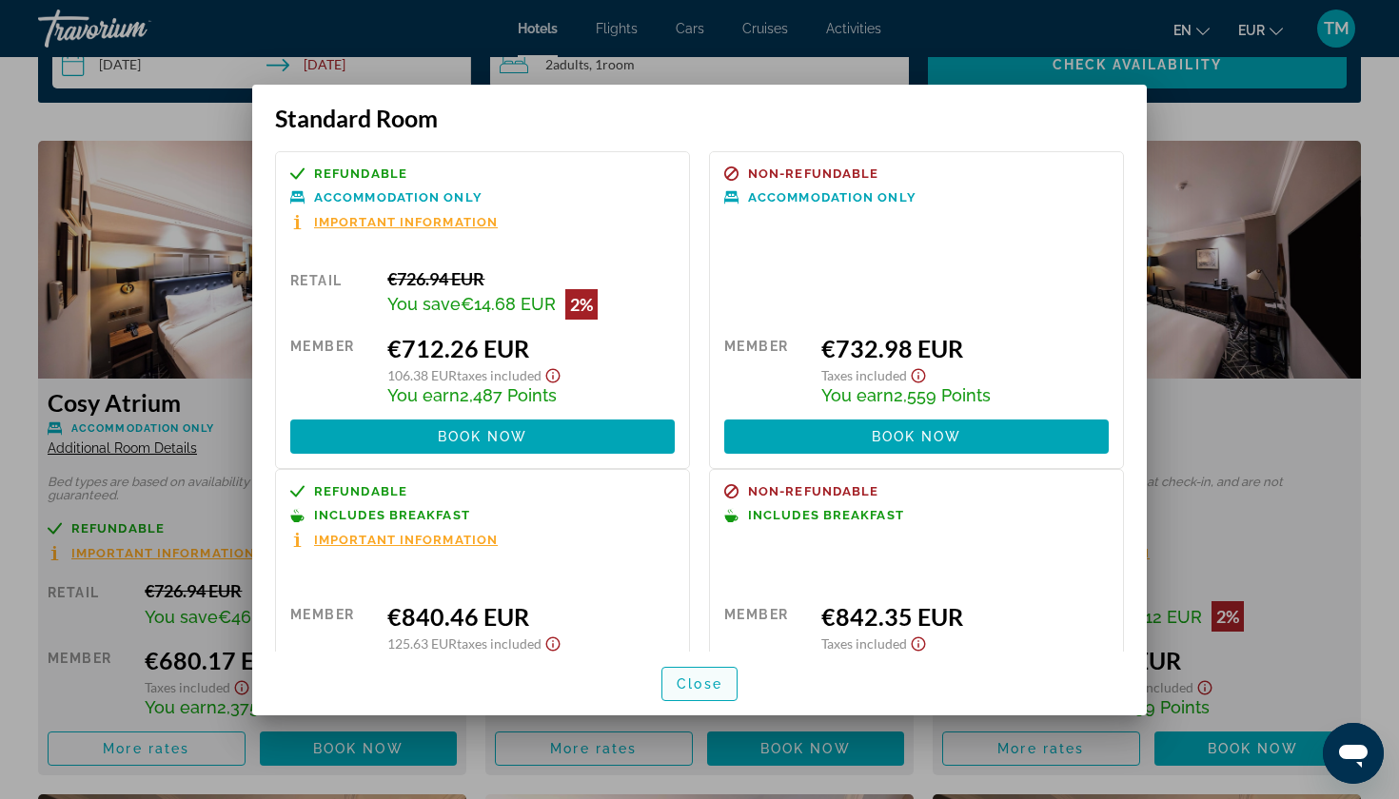
click at [700, 684] on span "Close" at bounding box center [700, 684] width 46 height 15
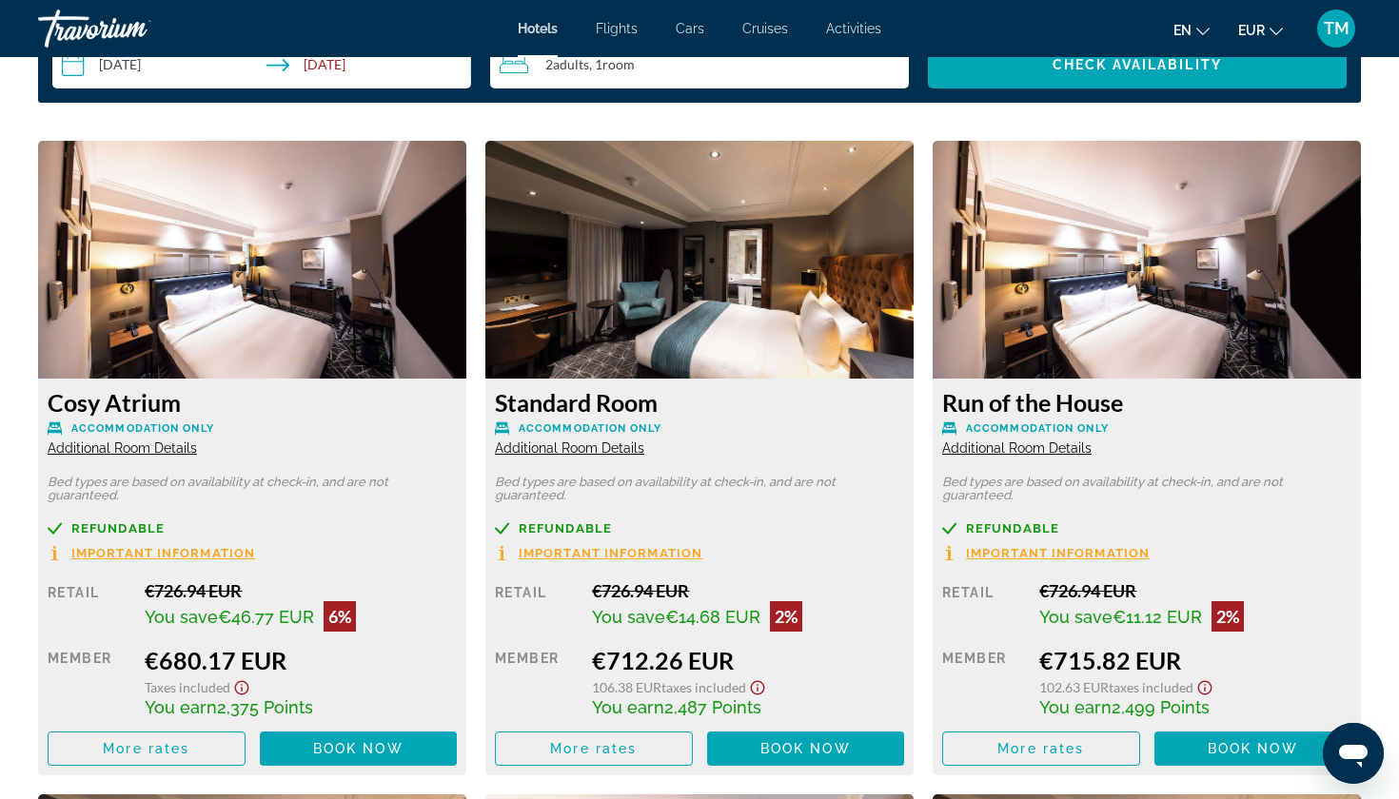
scroll to position [2526, 0]
click at [189, 740] on span "Main content" at bounding box center [147, 749] width 196 height 46
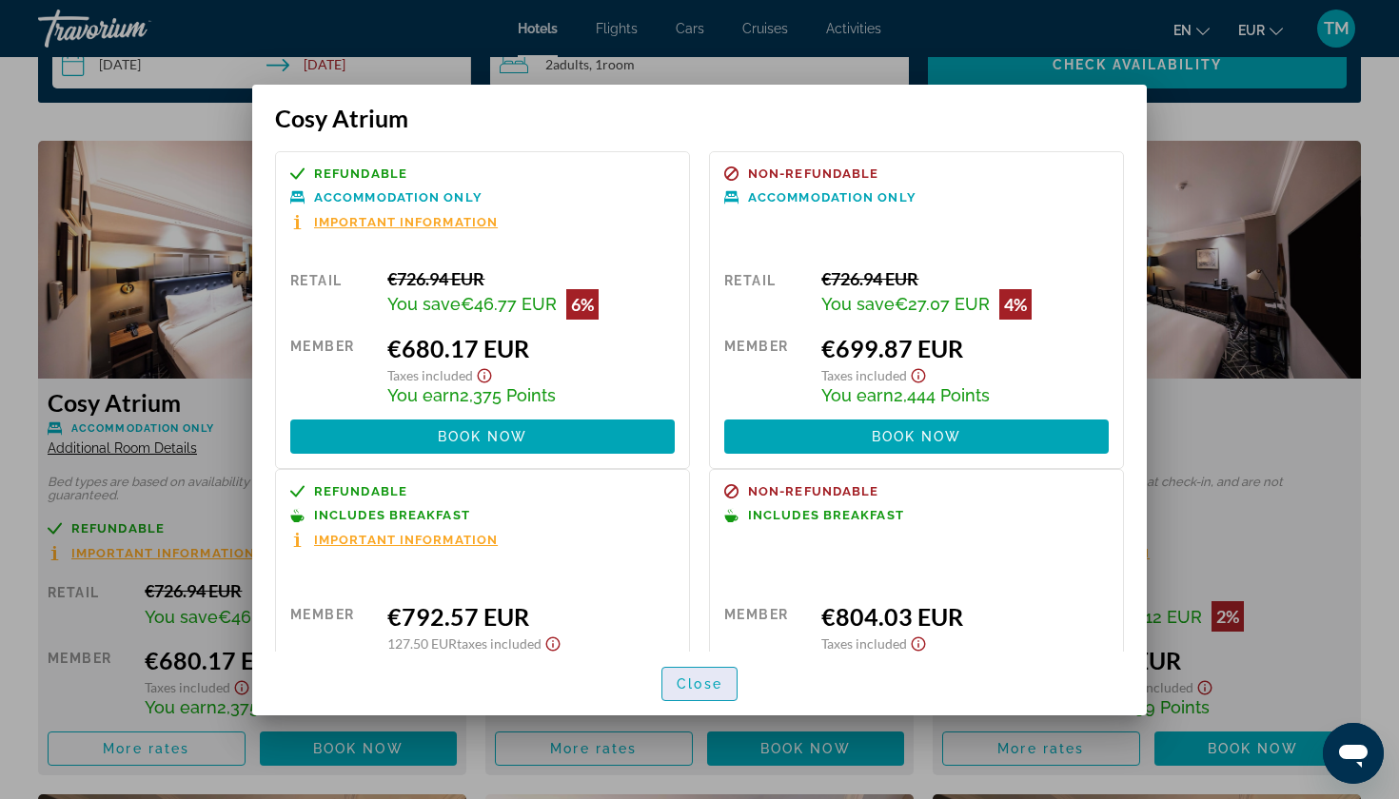
click at [716, 686] on span "Close" at bounding box center [700, 684] width 46 height 15
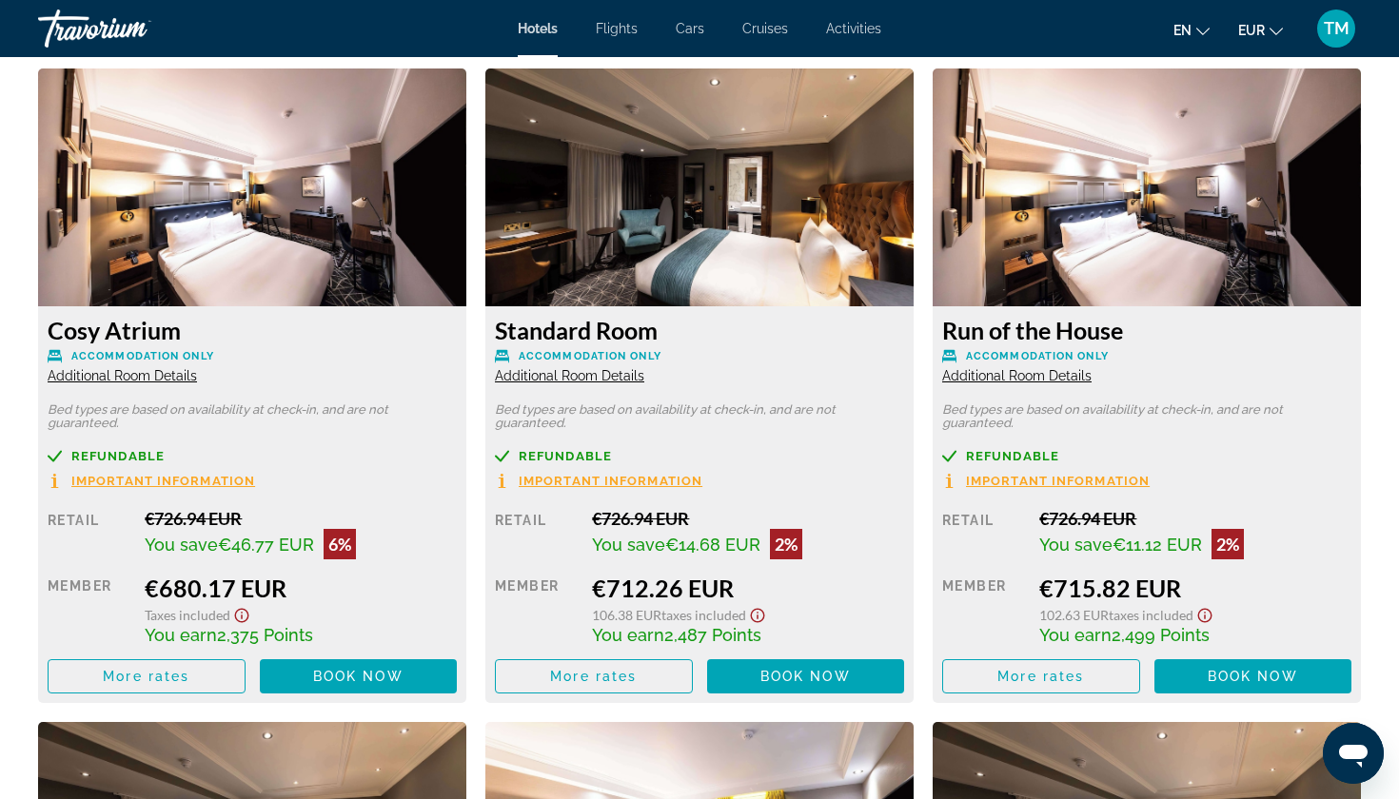
scroll to position [2607, 0]
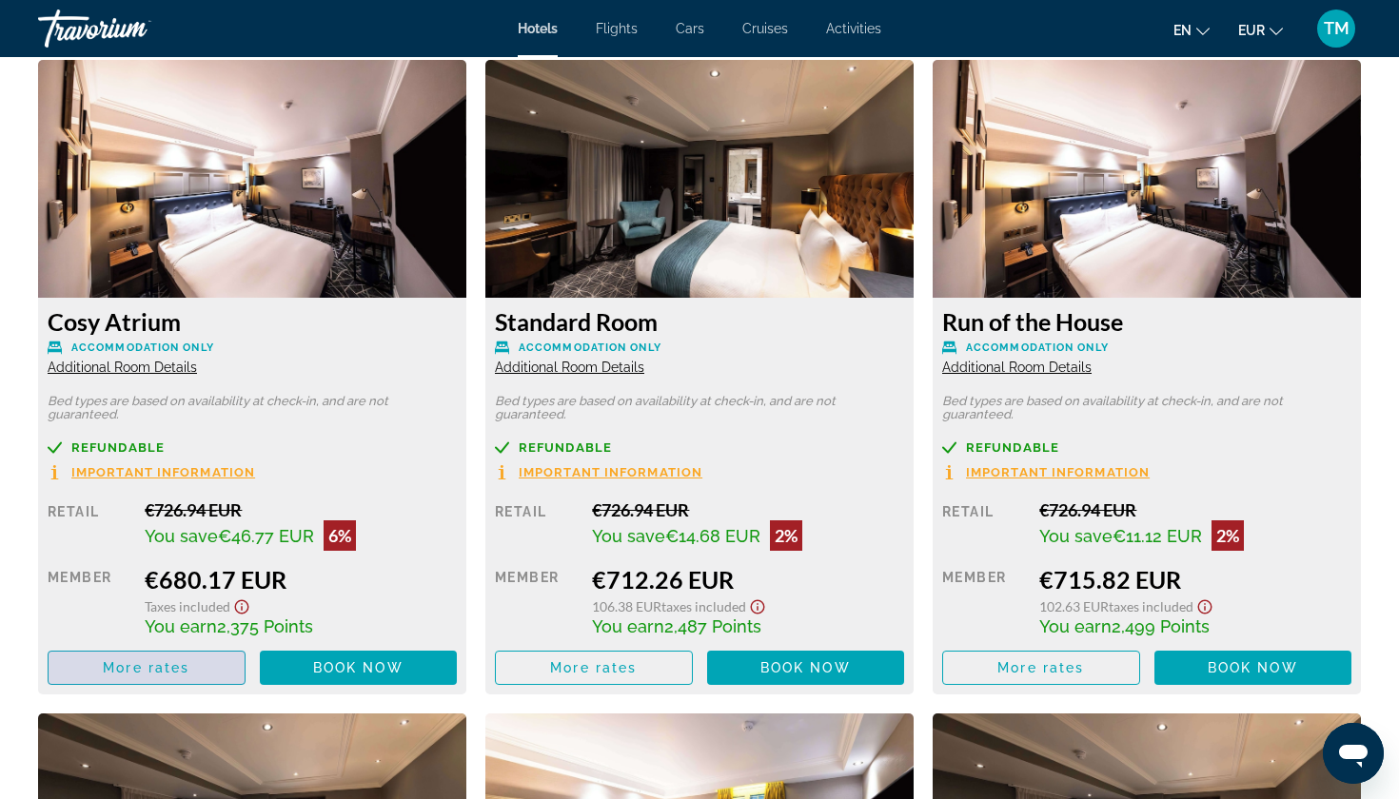
click at [215, 661] on span "Main content" at bounding box center [147, 668] width 196 height 46
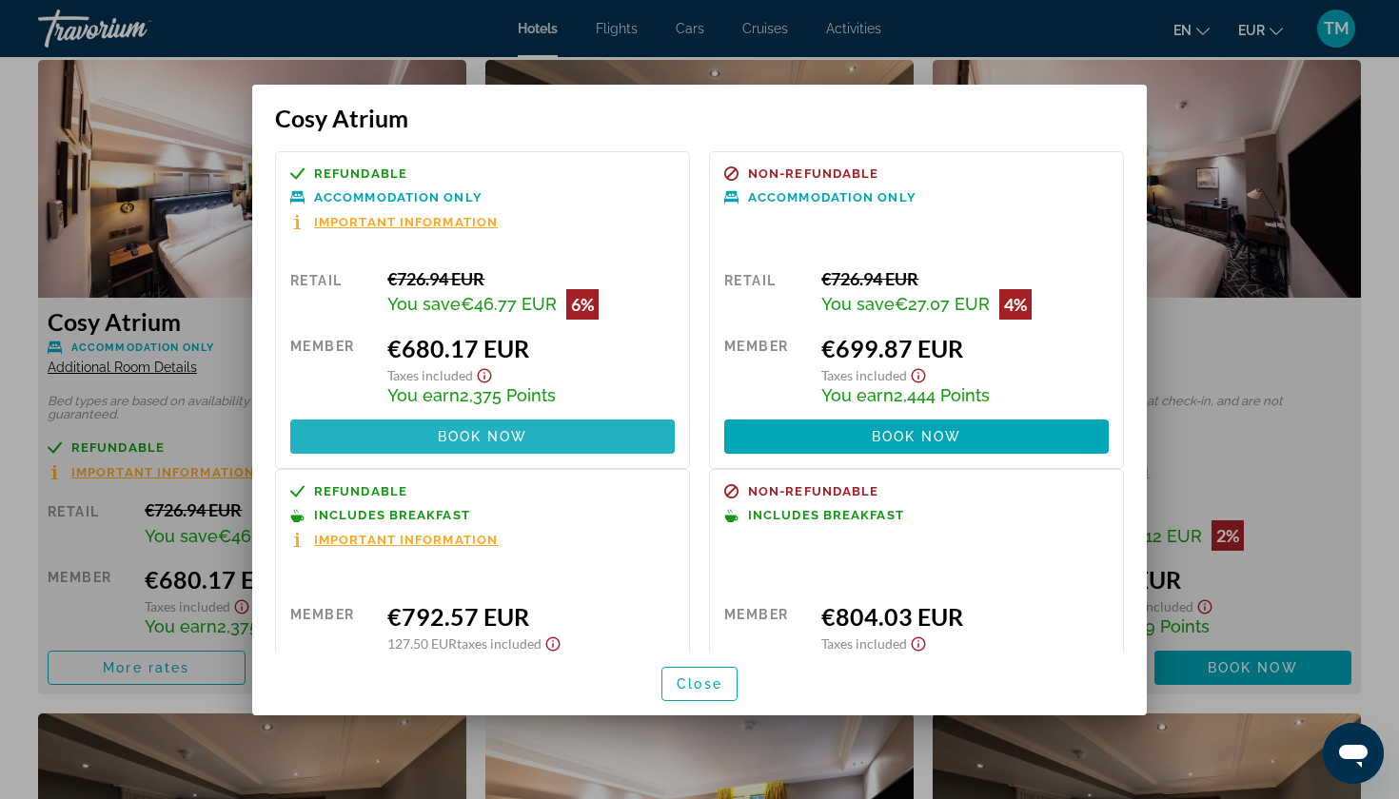
click at [551, 446] on span at bounding box center [482, 437] width 384 height 46
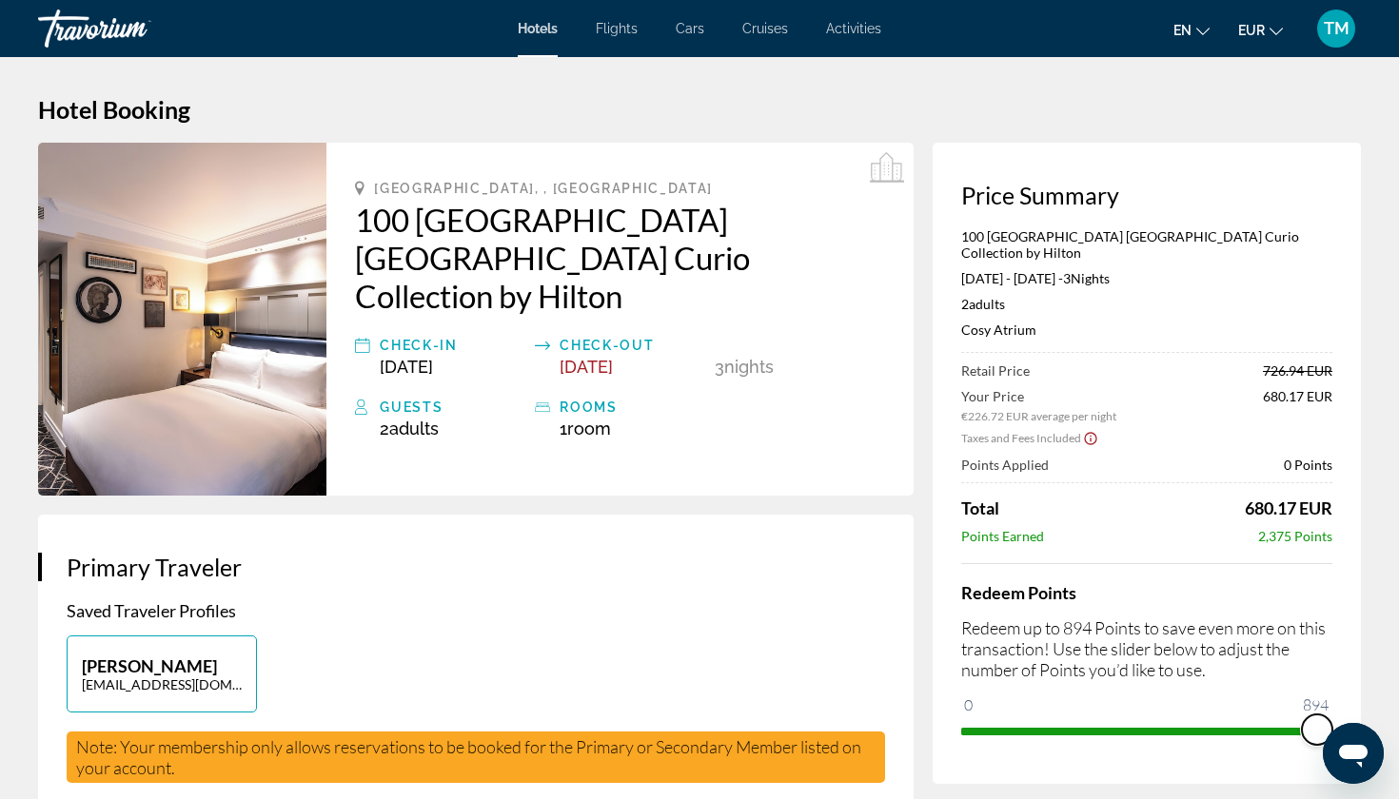
drag, startPoint x: 971, startPoint y: 708, endPoint x: 1398, endPoint y: 768, distance: 431.4
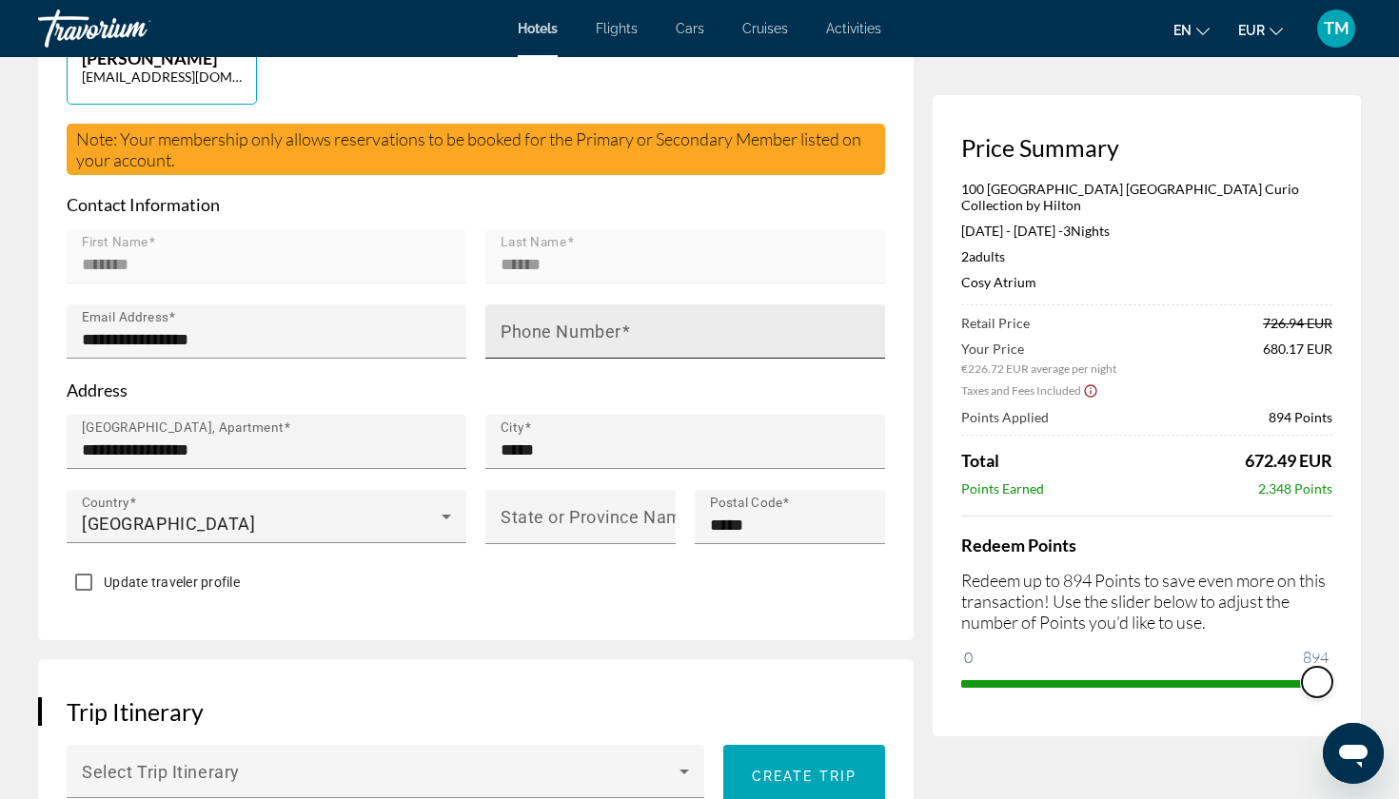
scroll to position [613, 0]
